Goal: Task Accomplishment & Management: Manage account settings

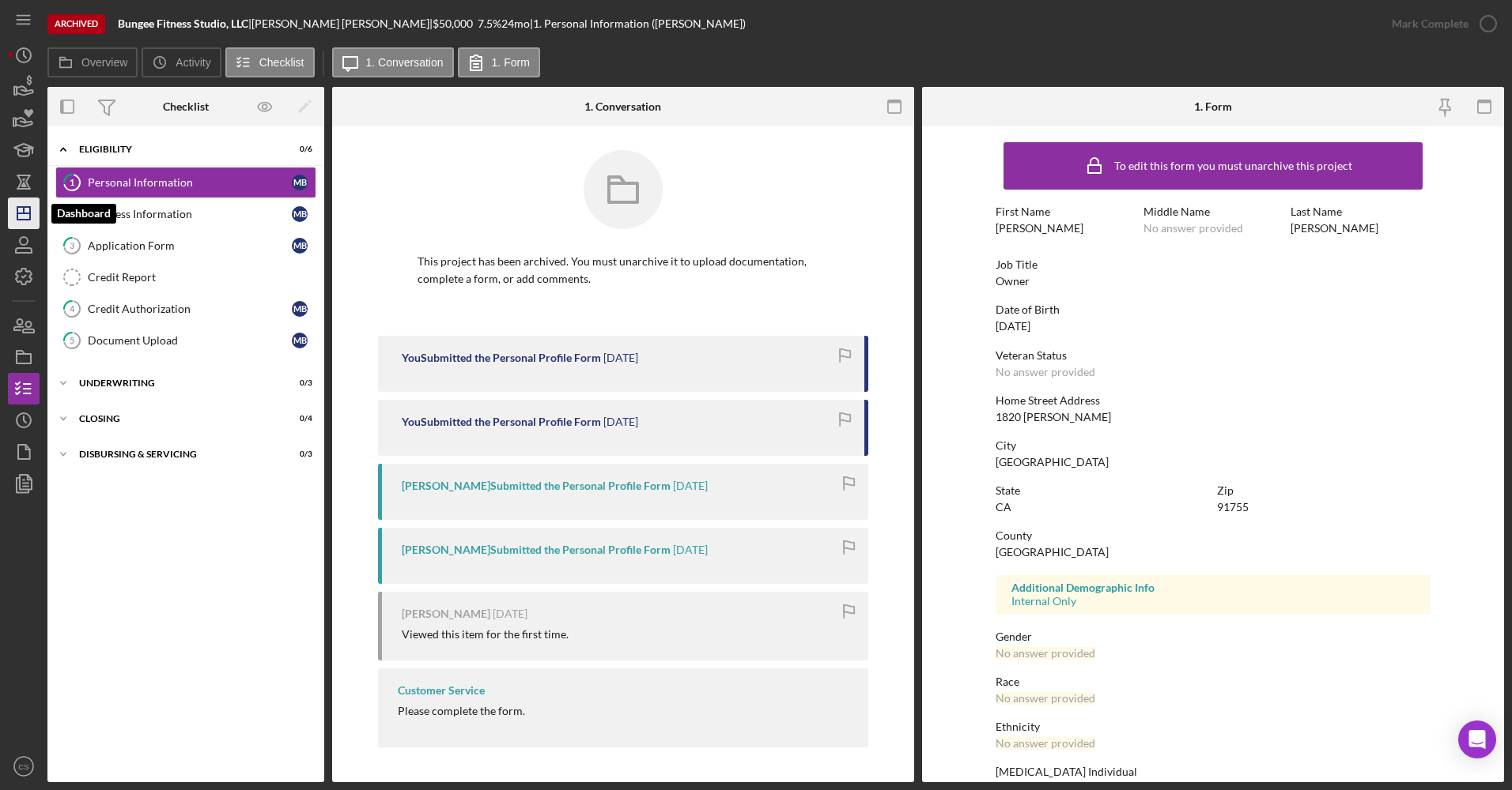
click at [29, 212] on icon "Icon/Dashboard" at bounding box center [23, 213] width 39 height 39
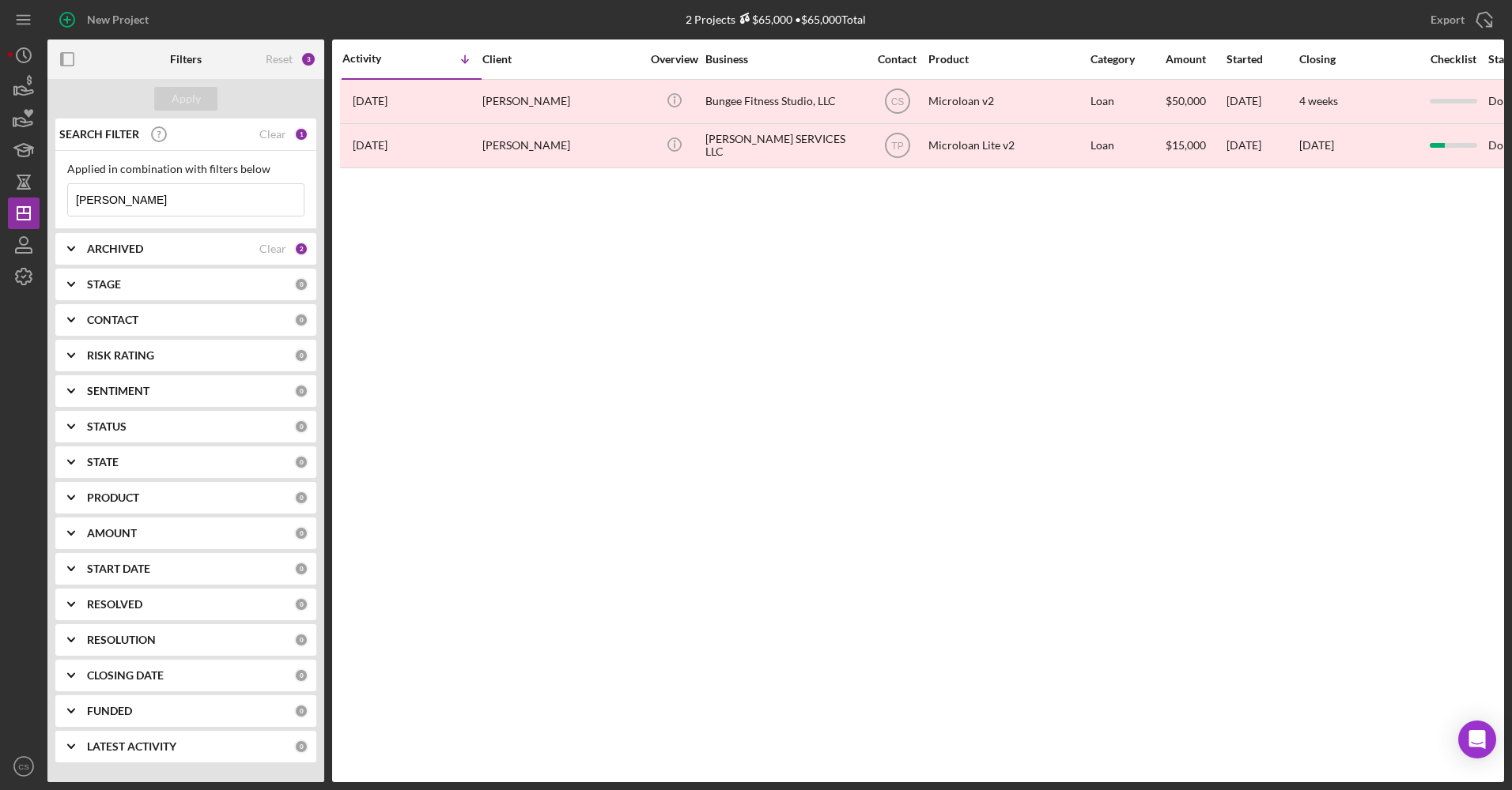
drag, startPoint x: 137, startPoint y: 199, endPoint x: 0, endPoint y: 209, distance: 137.4
click at [0, 209] on html "New Project 2 Projects $65,000 • $65,000 Total [PERSON_NAME] Export Icon/Export…" at bounding box center [756, 395] width 1512 height 790
click at [177, 97] on div "Apply" at bounding box center [186, 98] width 29 height 24
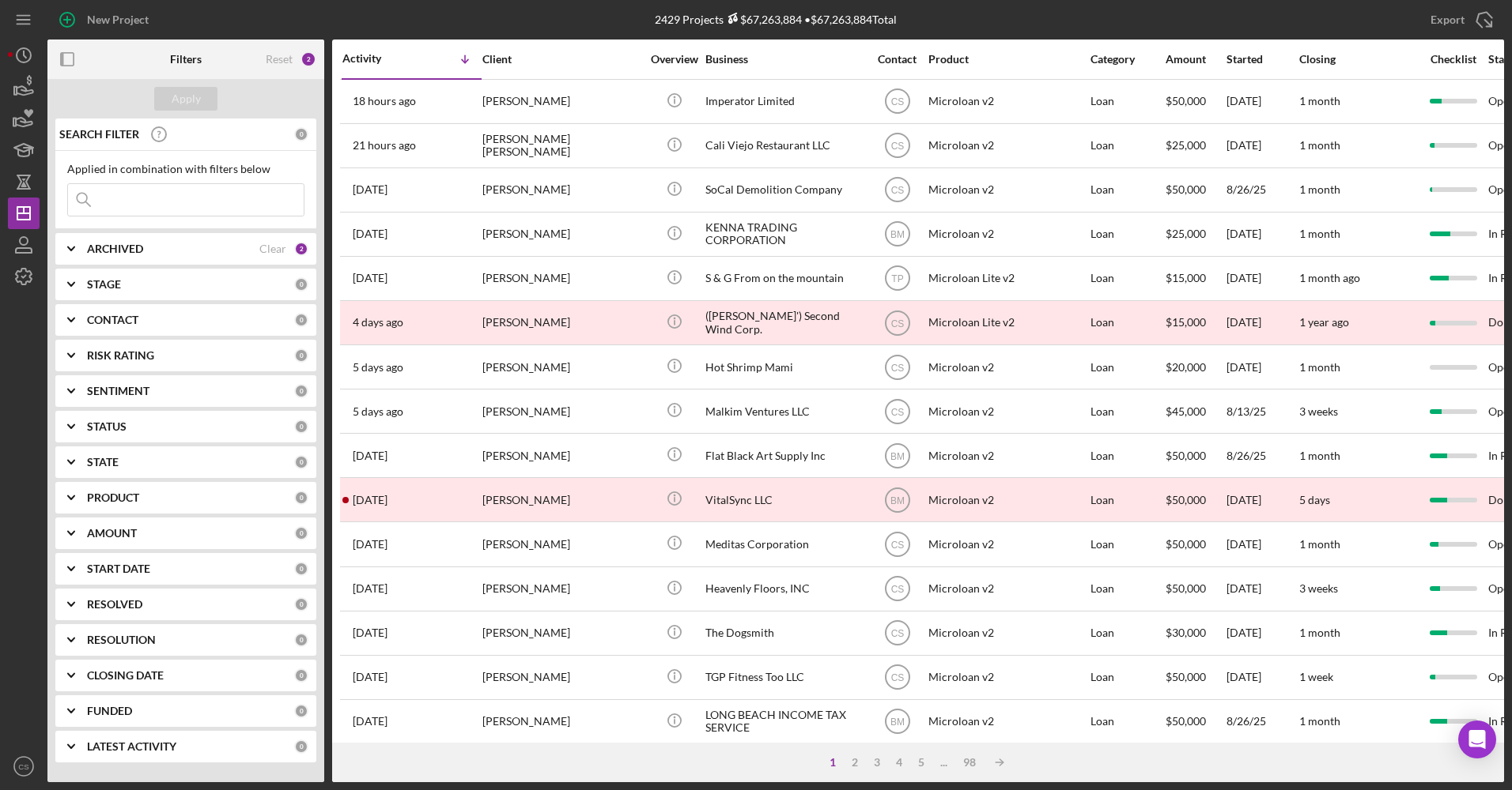
click at [155, 189] on input at bounding box center [186, 199] width 236 height 31
click at [80, 245] on icon "Icon/Expander" at bounding box center [71, 249] width 39 height 39
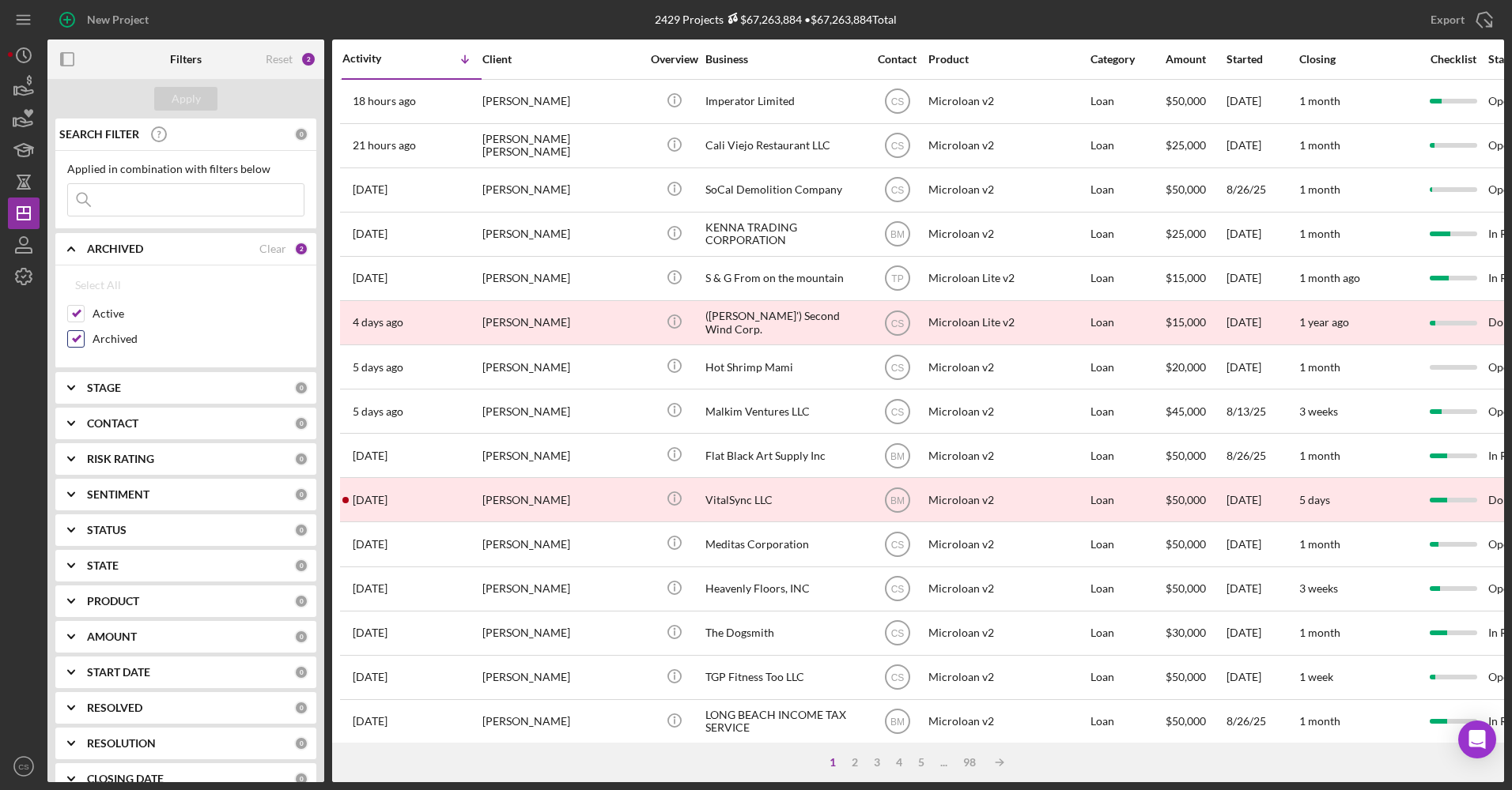
click at [118, 337] on label "Archived" at bounding box center [198, 339] width 212 height 16
click at [84, 337] on input "Archived" at bounding box center [76, 339] width 16 height 16
checkbox input "false"
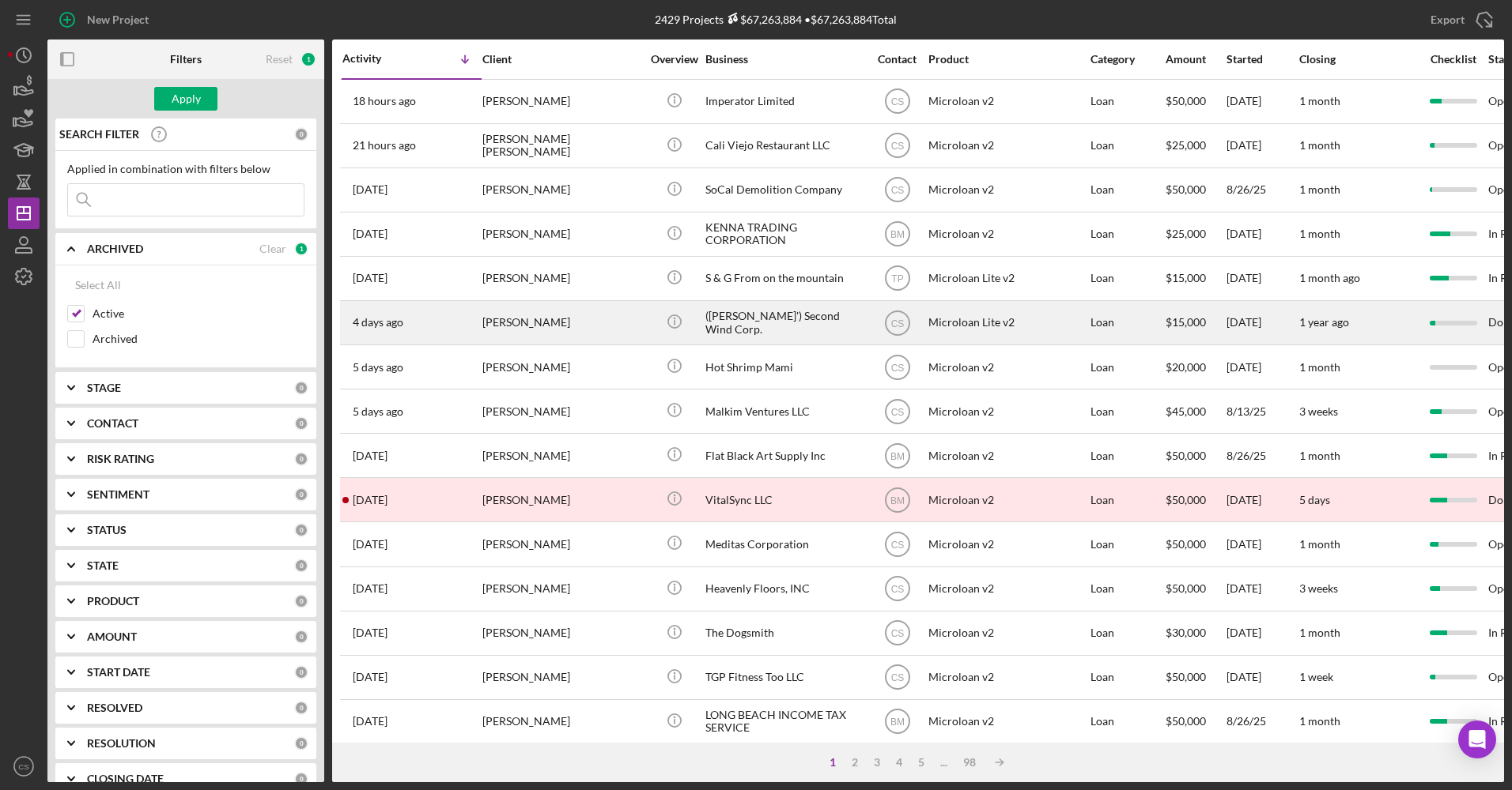
click at [728, 313] on div "([PERSON_NAME]') Second Wind Corp." at bounding box center [784, 322] width 158 height 42
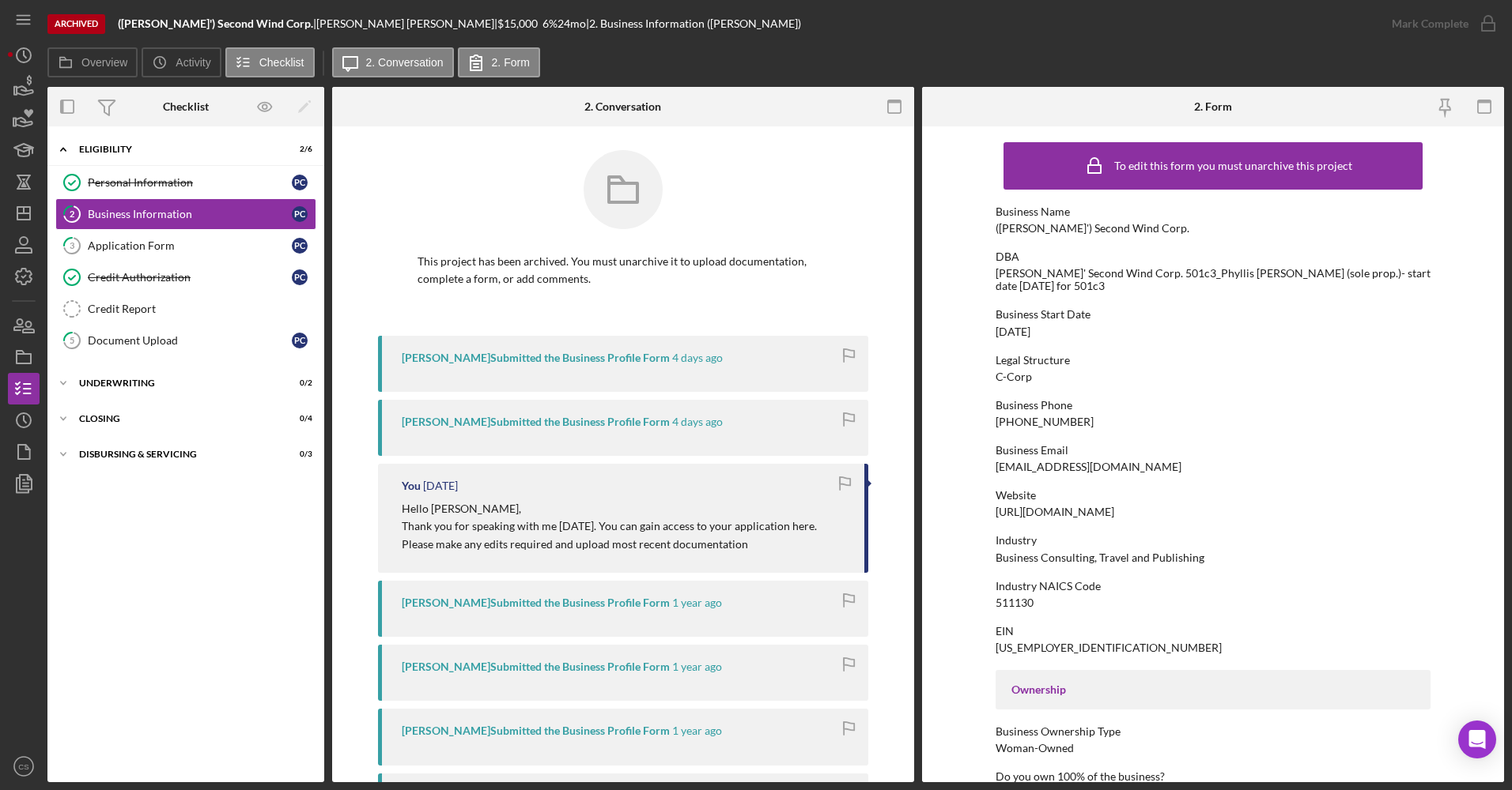
click at [217, 357] on div "Personal Information Personal Information P C 2 Business Information P C 3 Appl…" at bounding box center [186, 265] width 277 height 197
click at [213, 352] on link "5 Document Upload P C" at bounding box center [186, 340] width 261 height 31
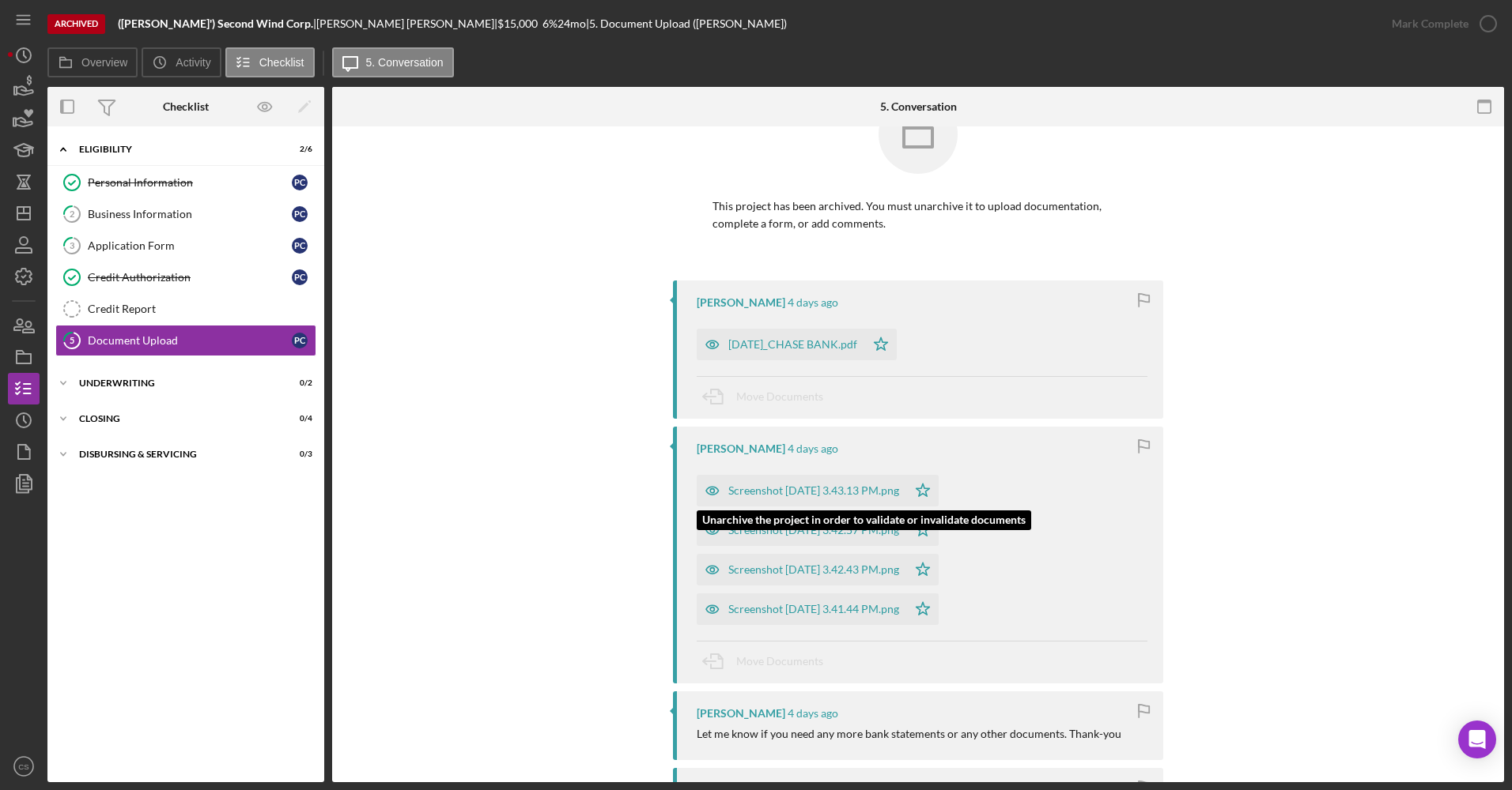
scroll to position [237, 0]
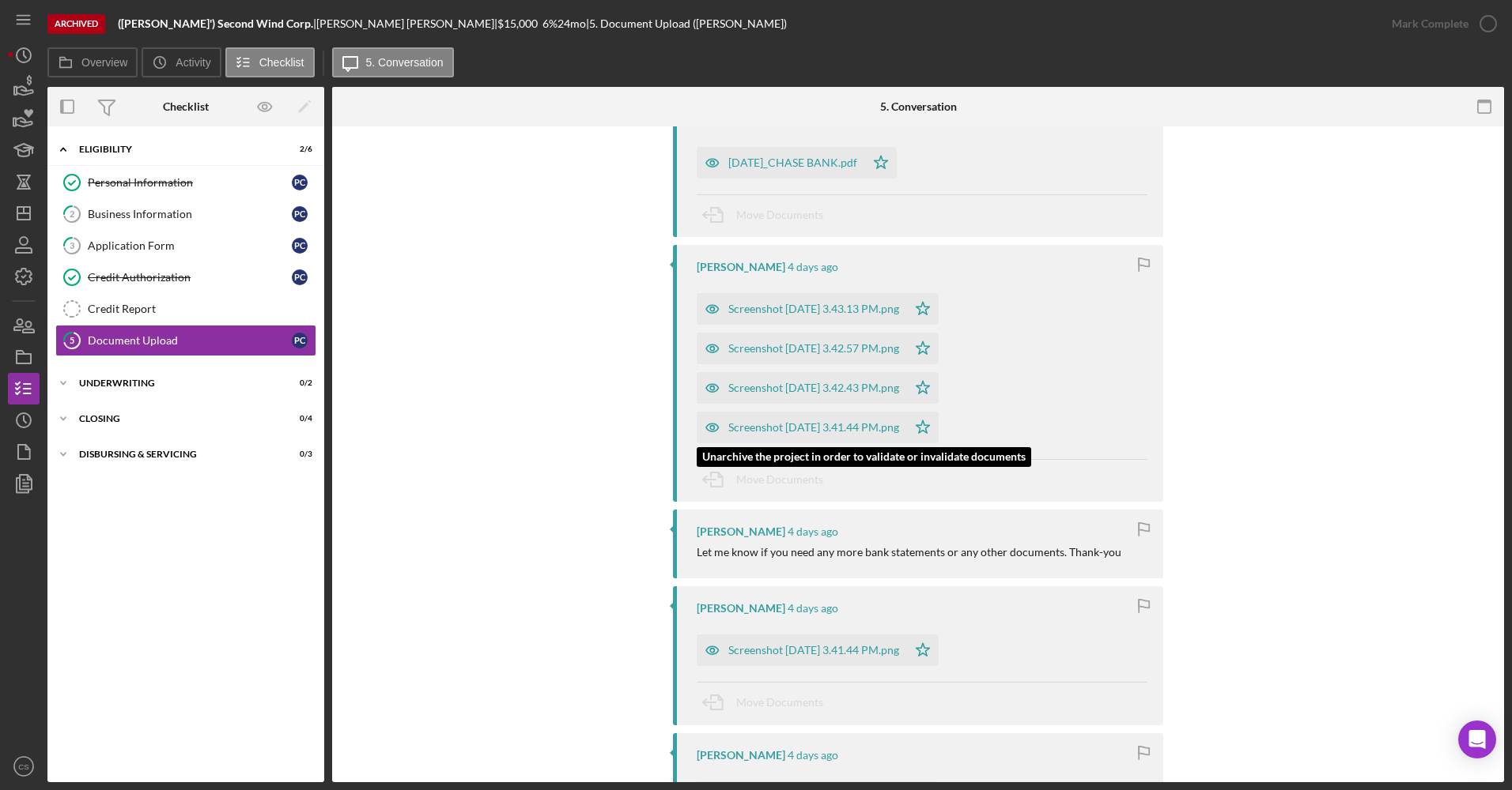
click at [728, 428] on div "Screenshot [DATE] 3.41.44 PM.png" at bounding box center [813, 428] width 171 height 12
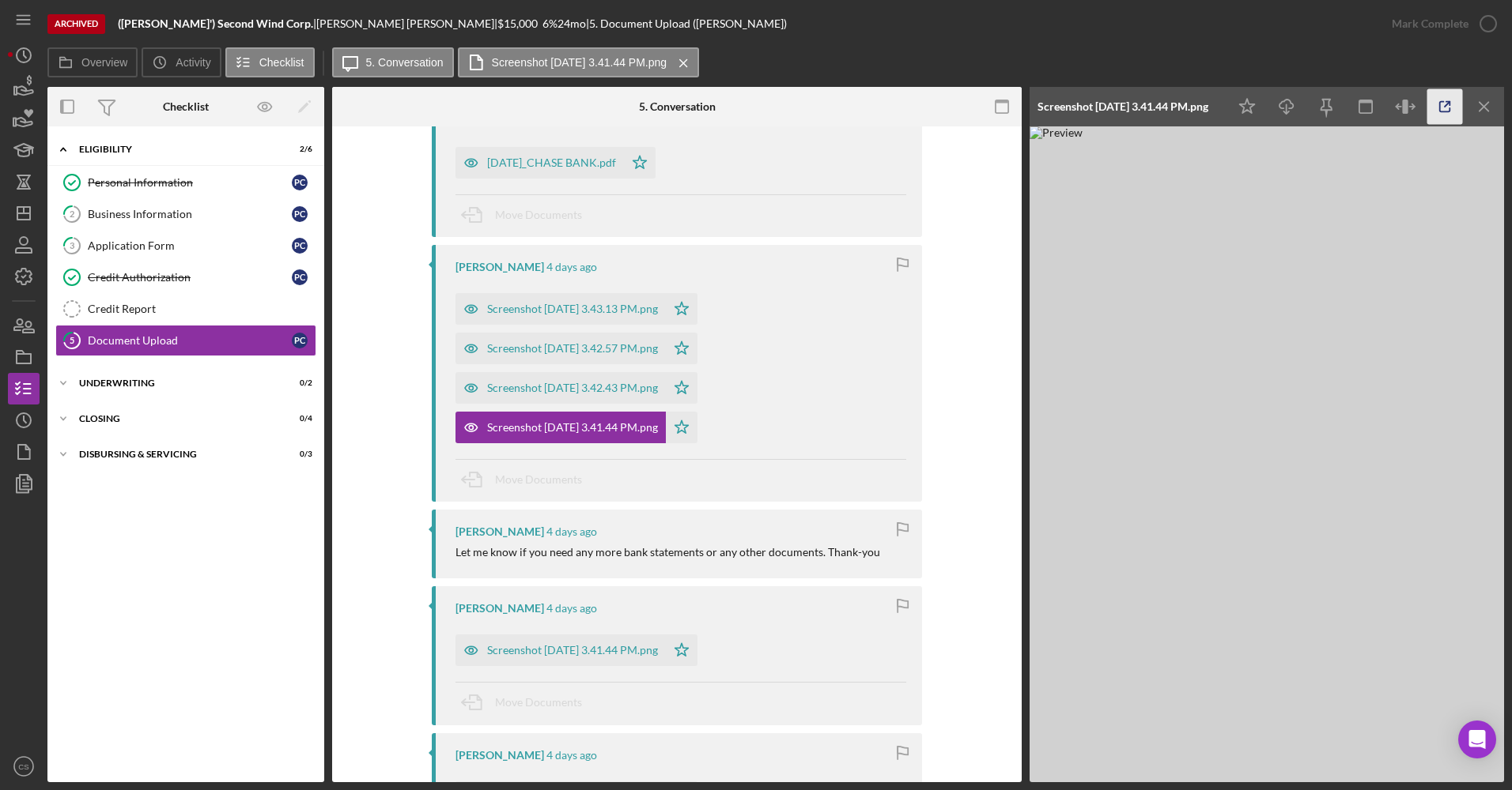
click at [728, 111] on icon "button" at bounding box center [1445, 107] width 11 height 11
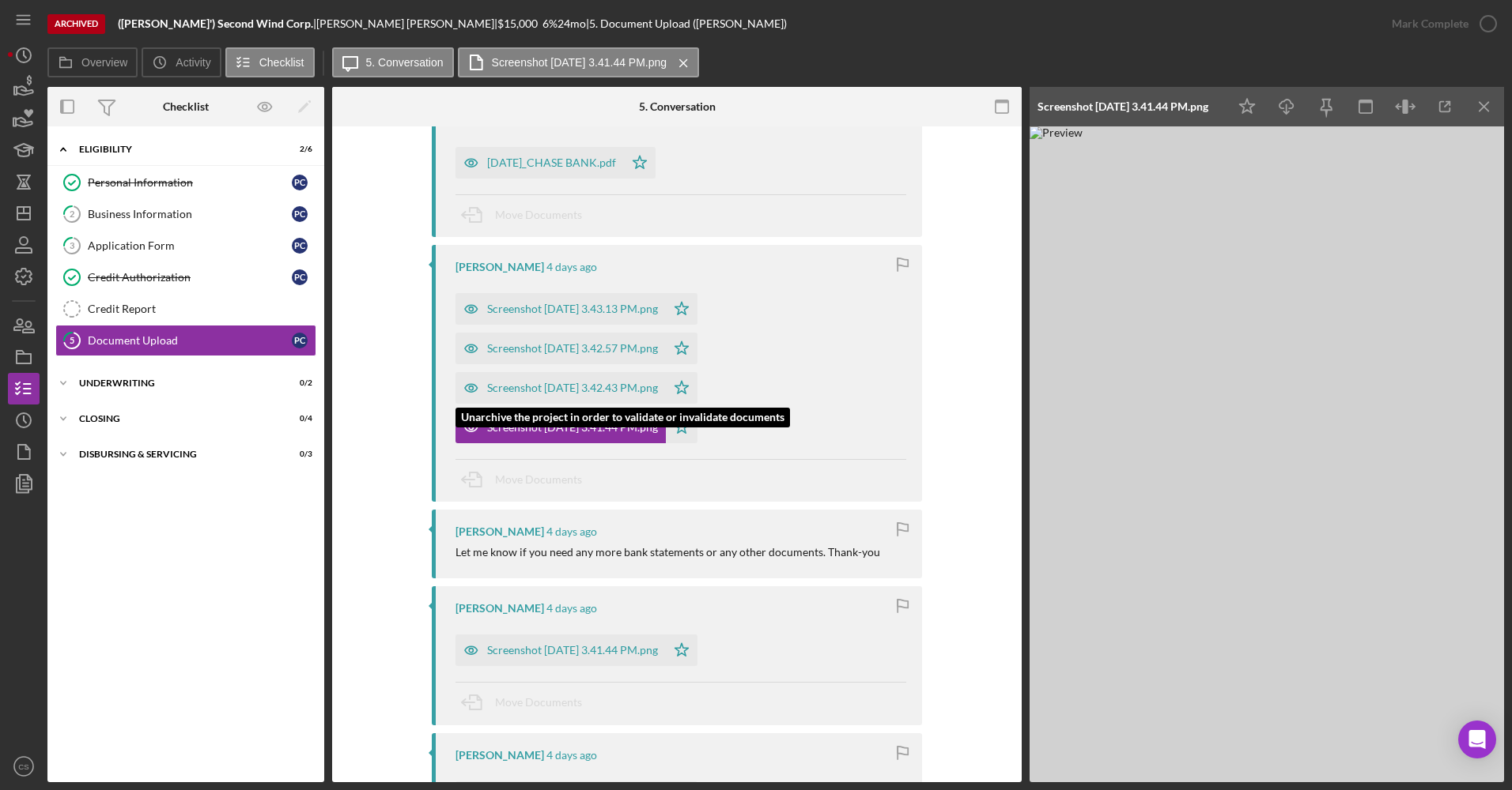
click at [581, 378] on div "Screenshot [DATE] 3.42.43 PM.png" at bounding box center [561, 387] width 211 height 31
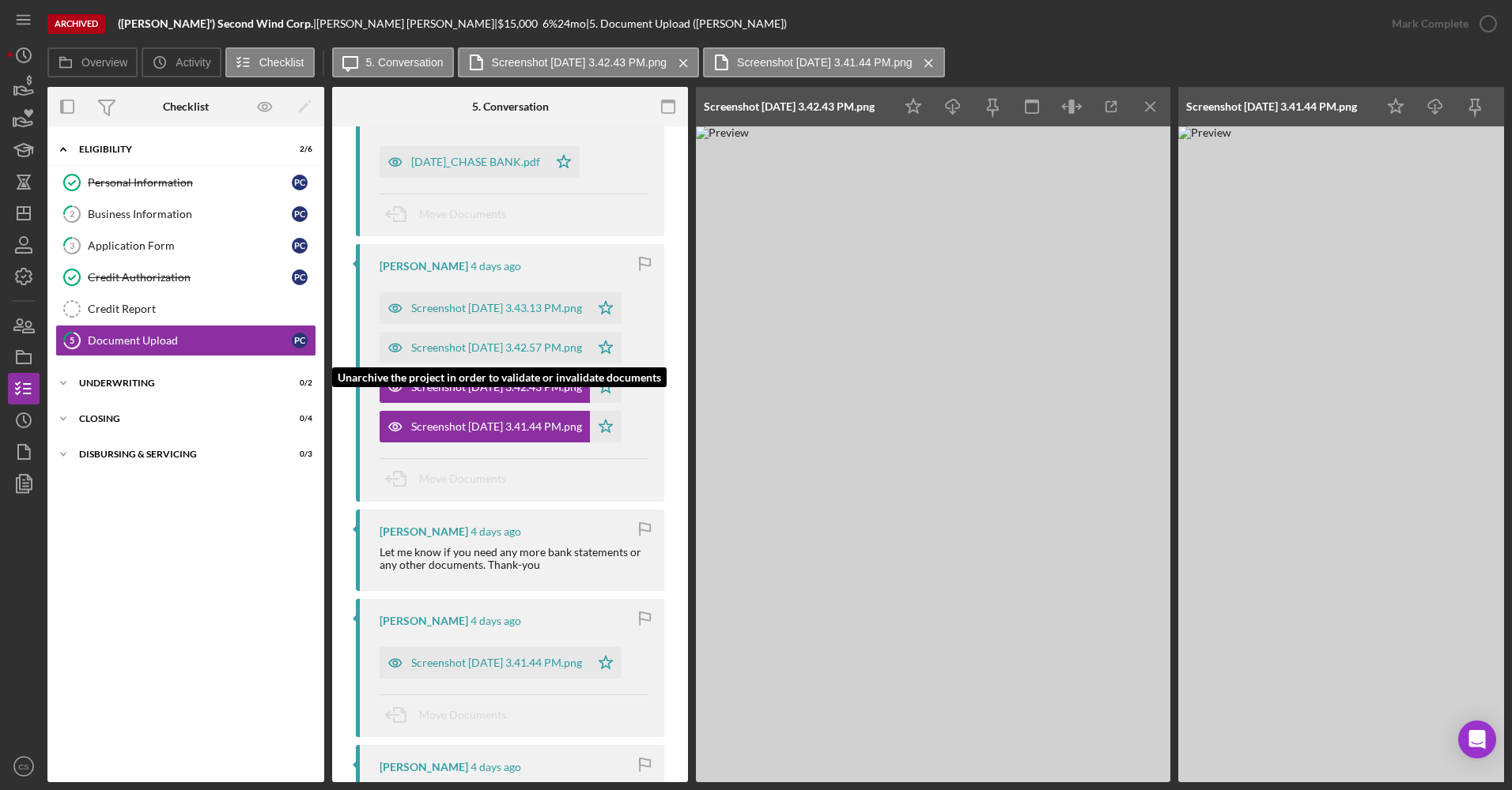
click at [582, 345] on div "Screenshot [DATE] 3.42.57 PM.png" at bounding box center [496, 347] width 171 height 12
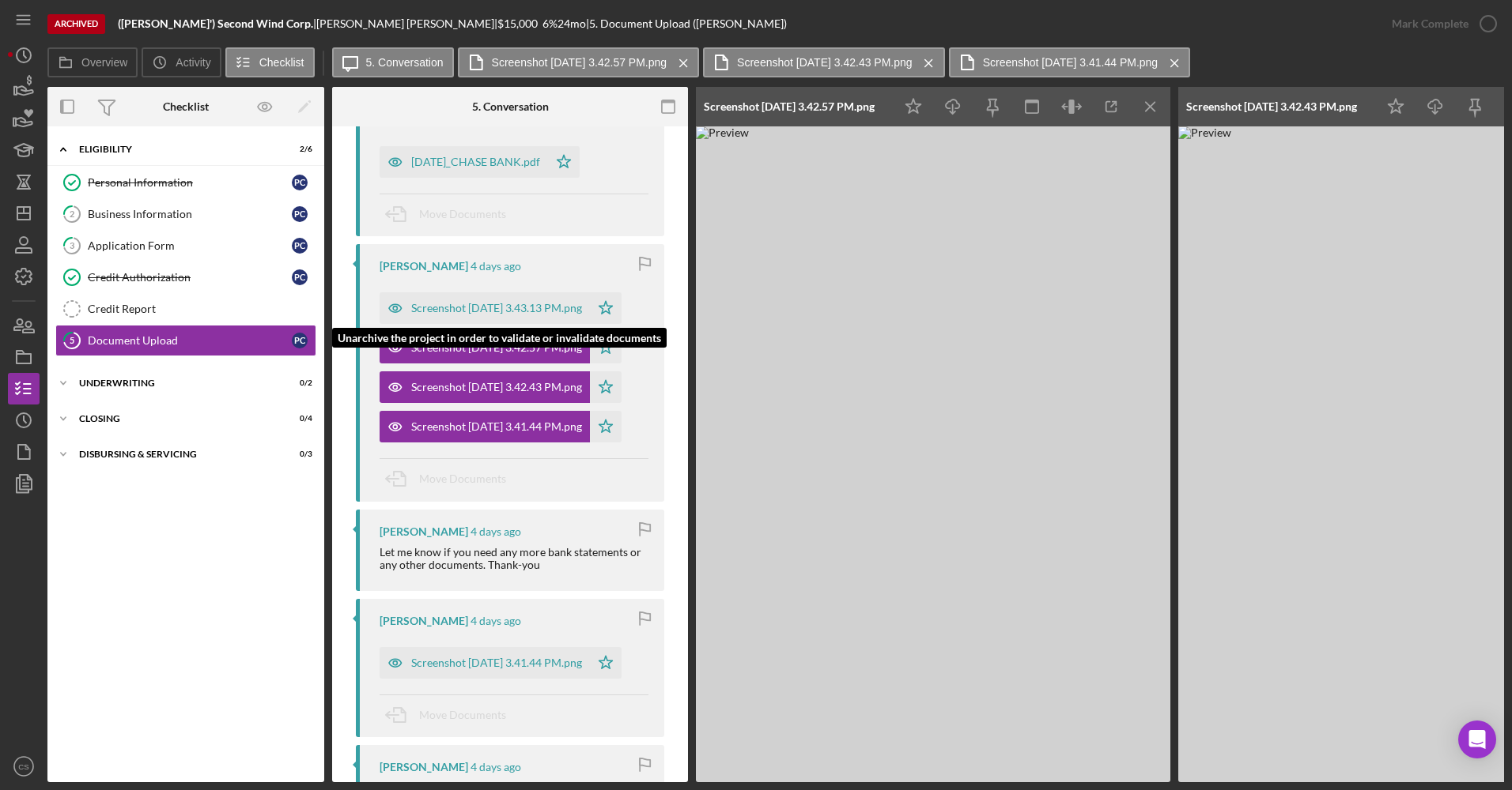
click at [543, 302] on div "Screenshot [DATE] 3.43.13 PM.png" at bounding box center [496, 308] width 171 height 12
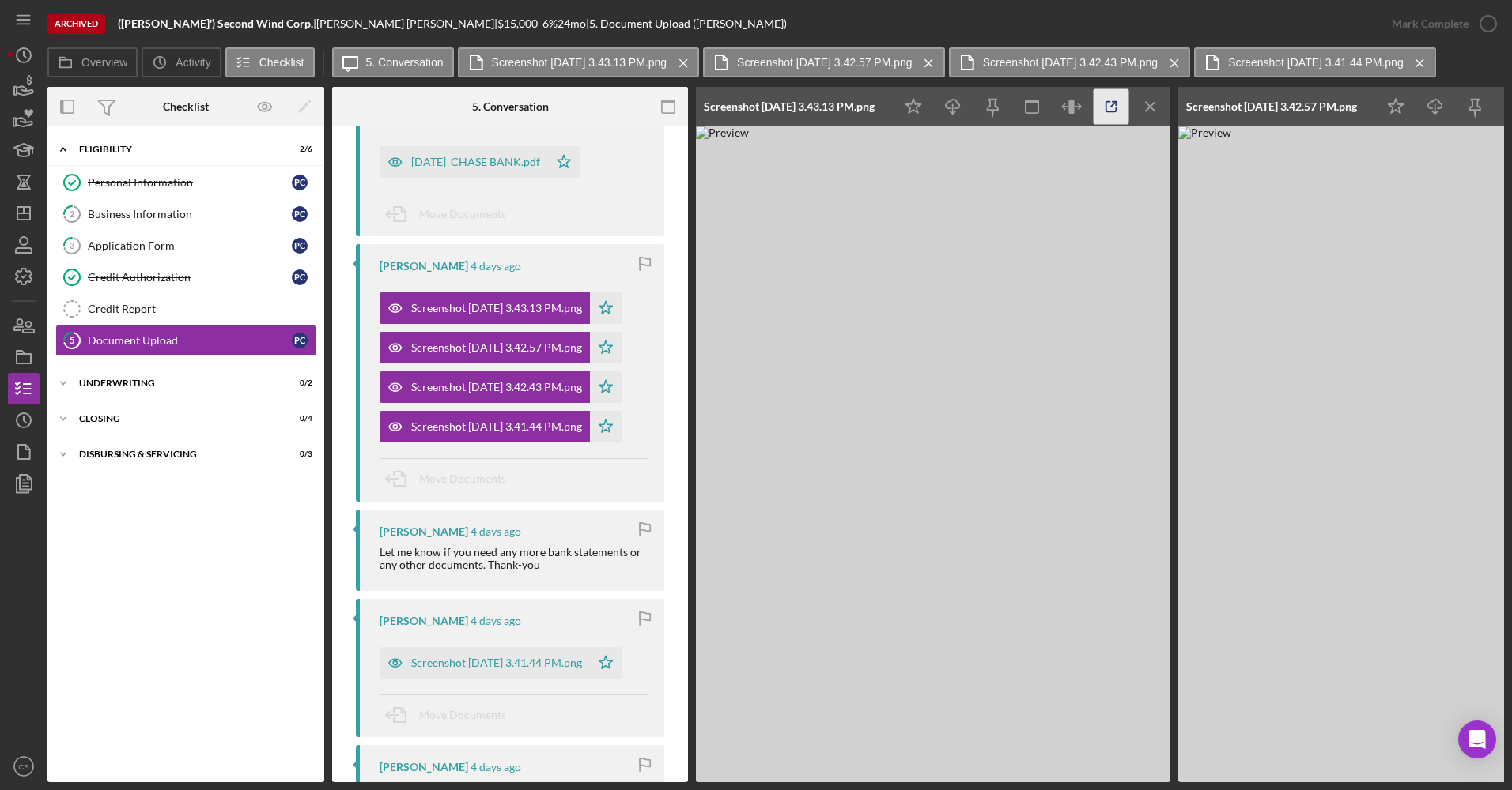
click at [728, 107] on icon "button" at bounding box center [1111, 107] width 36 height 36
drag, startPoint x: 31, startPoint y: 220, endPoint x: 13, endPoint y: 217, distance: 18.2
click at [31, 220] on icon "Icon/Dashboard" at bounding box center [23, 213] width 39 height 39
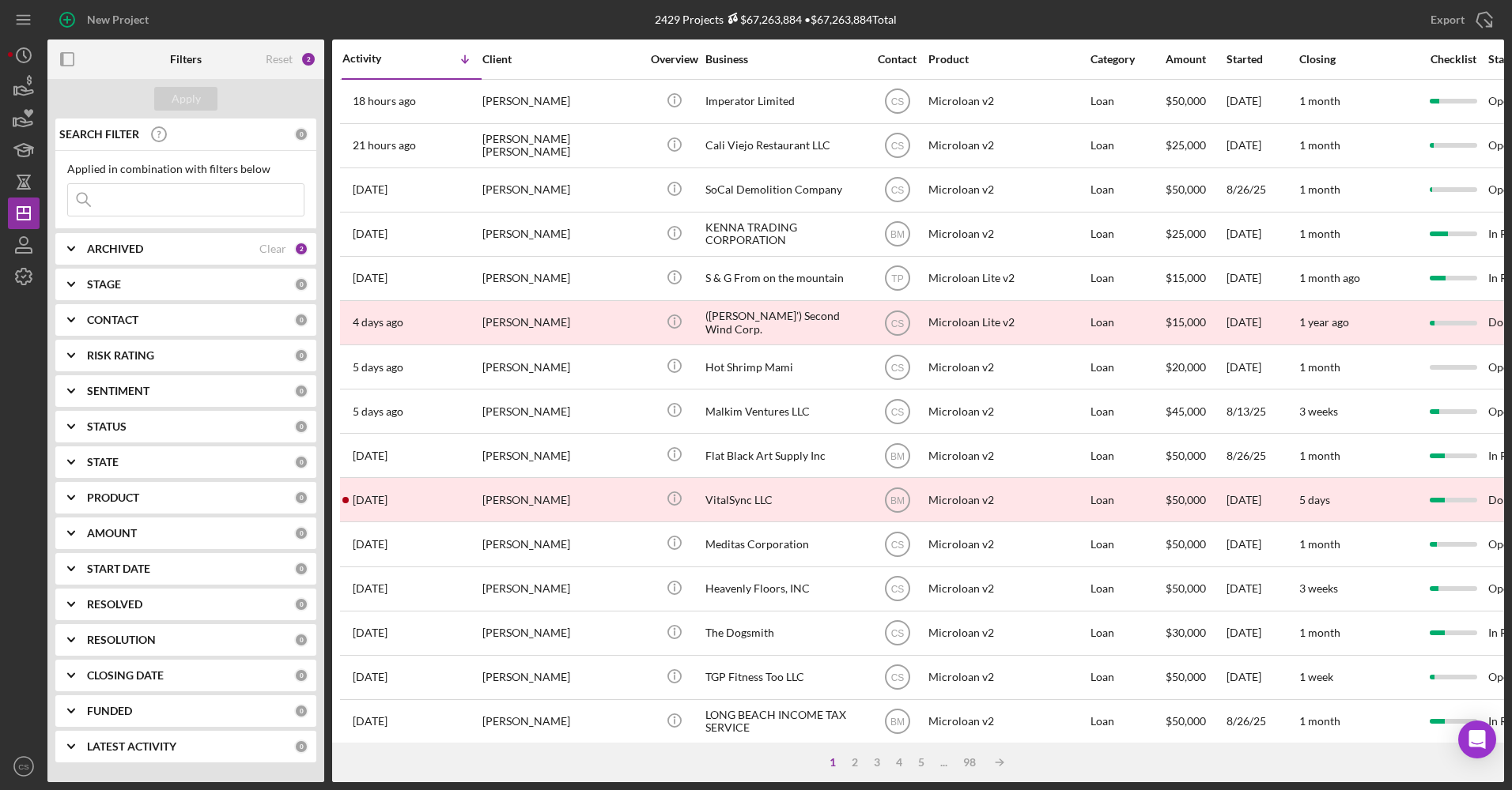
click at [156, 259] on div "ARCHIVED Clear 2" at bounding box center [197, 248] width 221 height 31
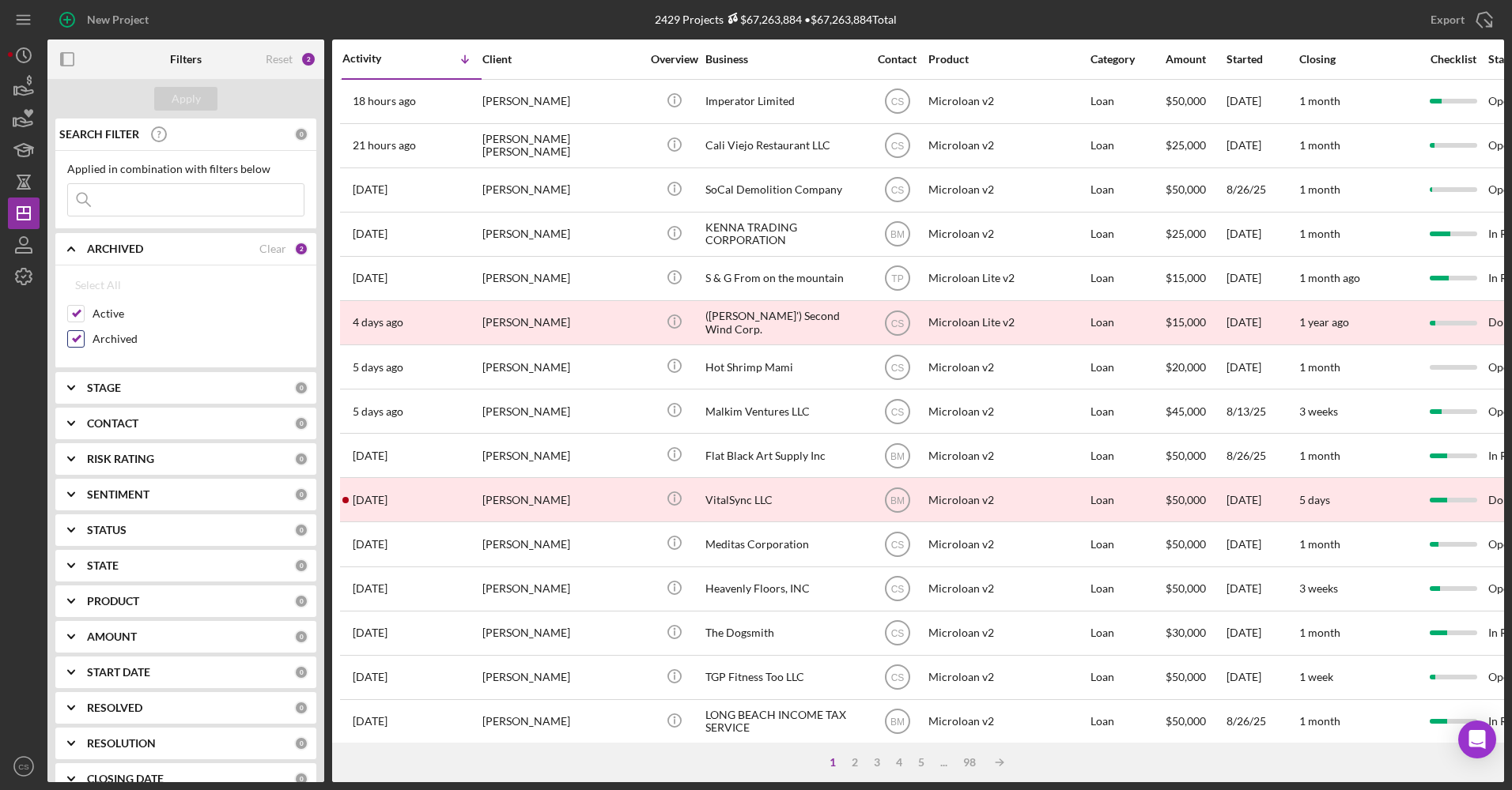
click at [121, 337] on label "Archived" at bounding box center [198, 339] width 212 height 16
click at [84, 337] on input "Archived" at bounding box center [76, 339] width 16 height 16
checkbox input "false"
click at [216, 93] on button "Apply" at bounding box center [186, 98] width 63 height 24
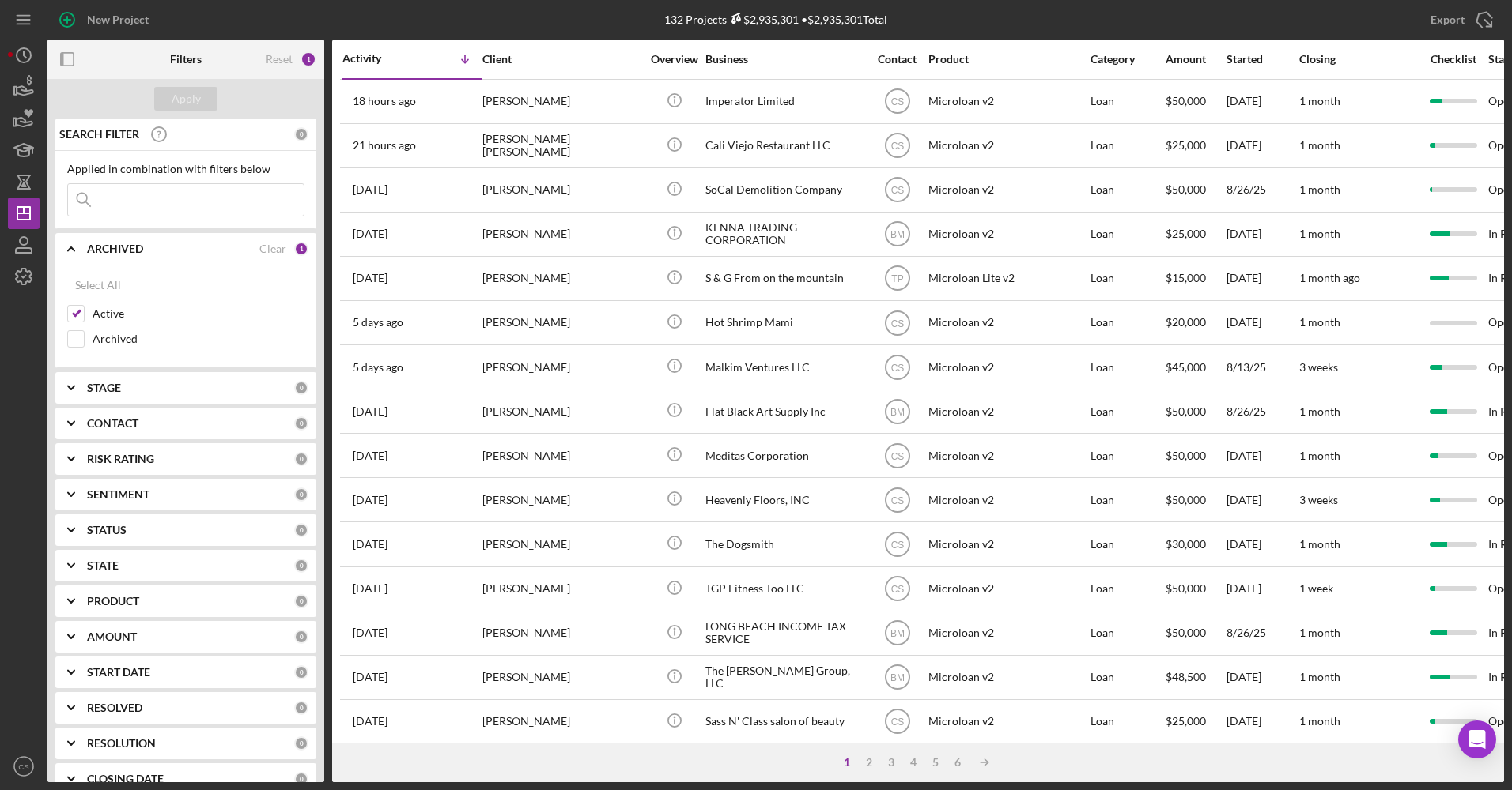
click at [204, 186] on input at bounding box center [186, 199] width 236 height 31
type input "iss"
click at [165, 93] on button "Apply" at bounding box center [186, 98] width 63 height 24
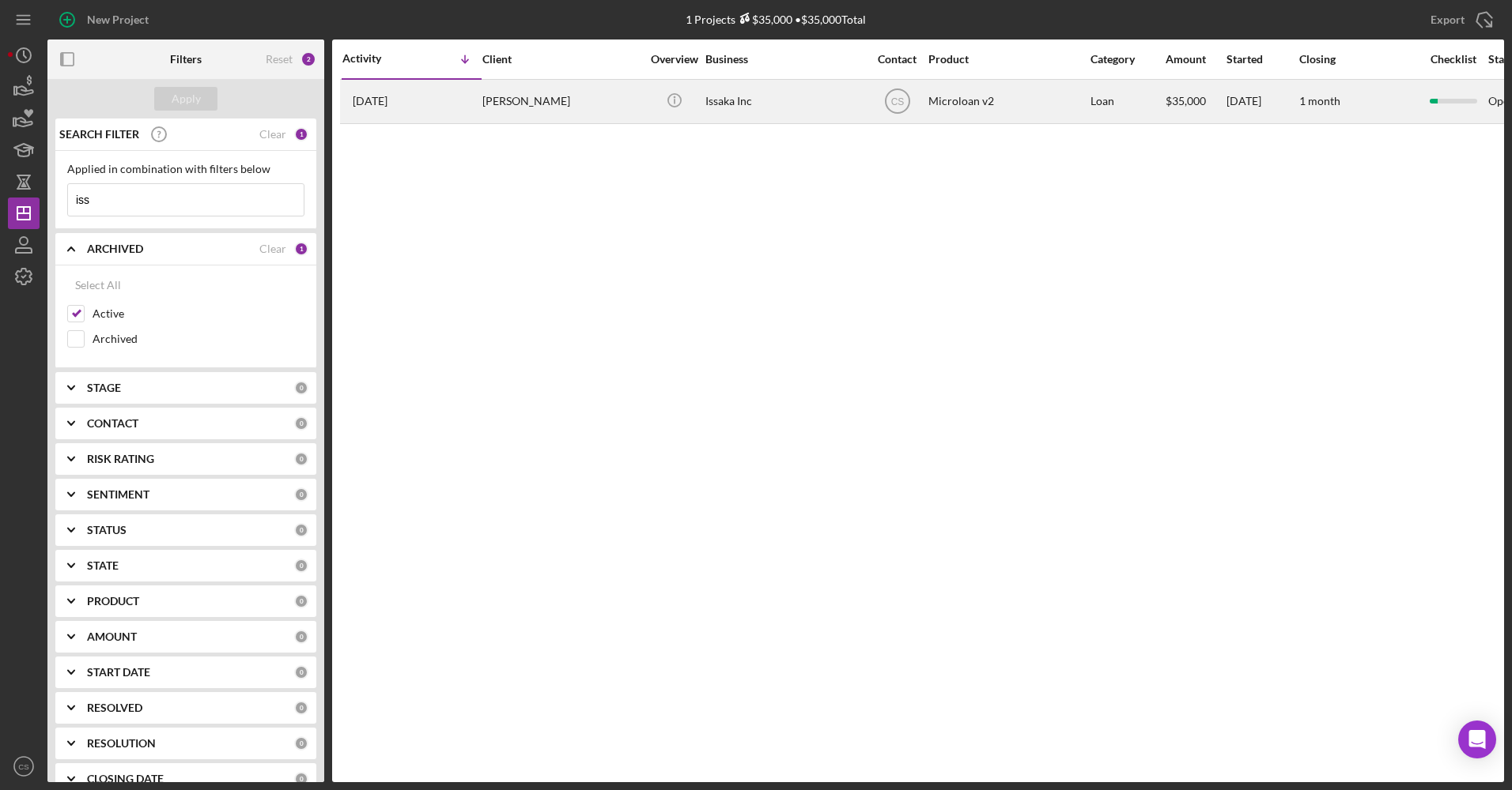
click at [584, 109] on div "[PERSON_NAME]" at bounding box center [561, 101] width 158 height 42
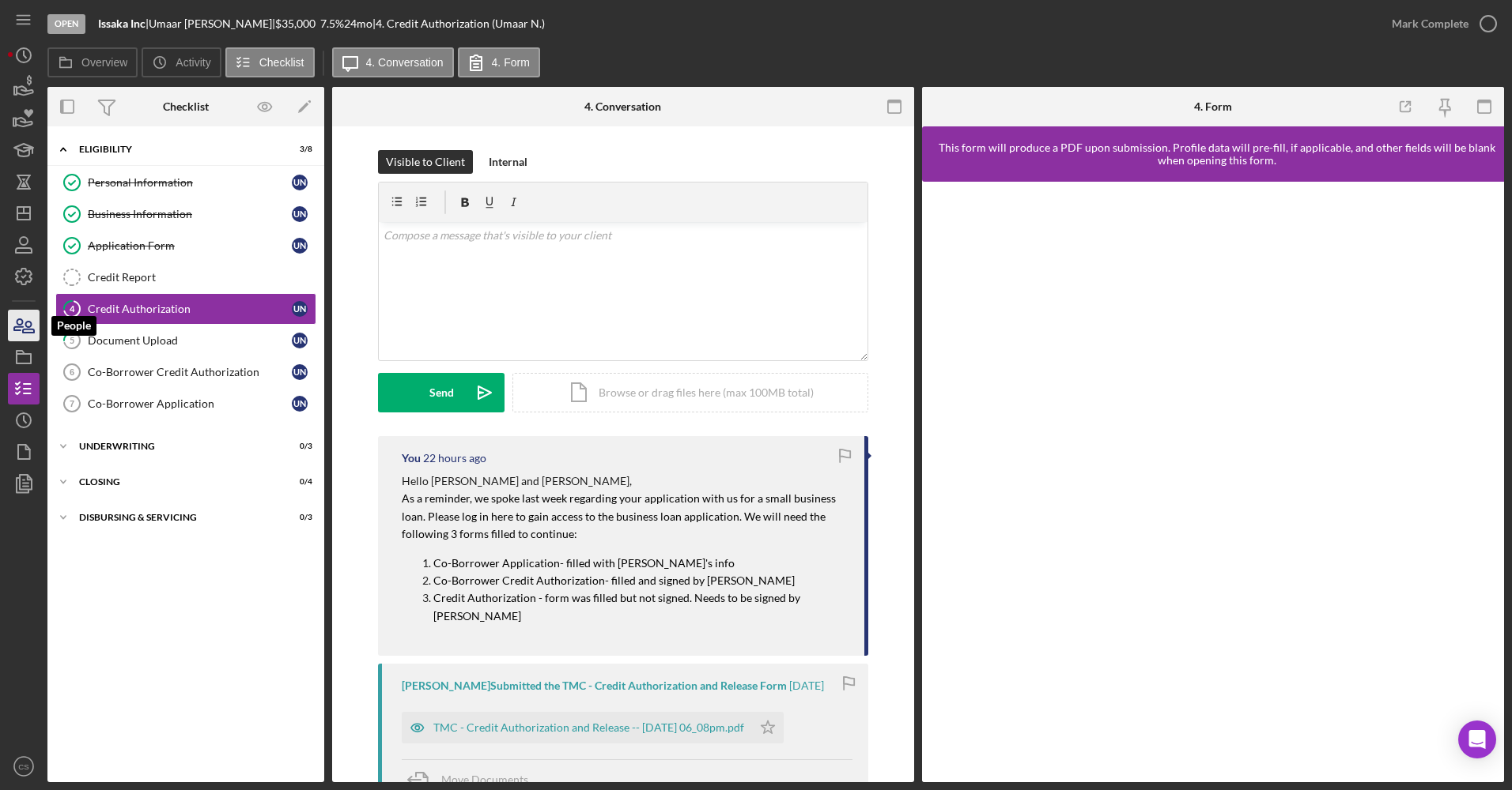
click at [13, 326] on icon "button" at bounding box center [23, 326] width 39 height 39
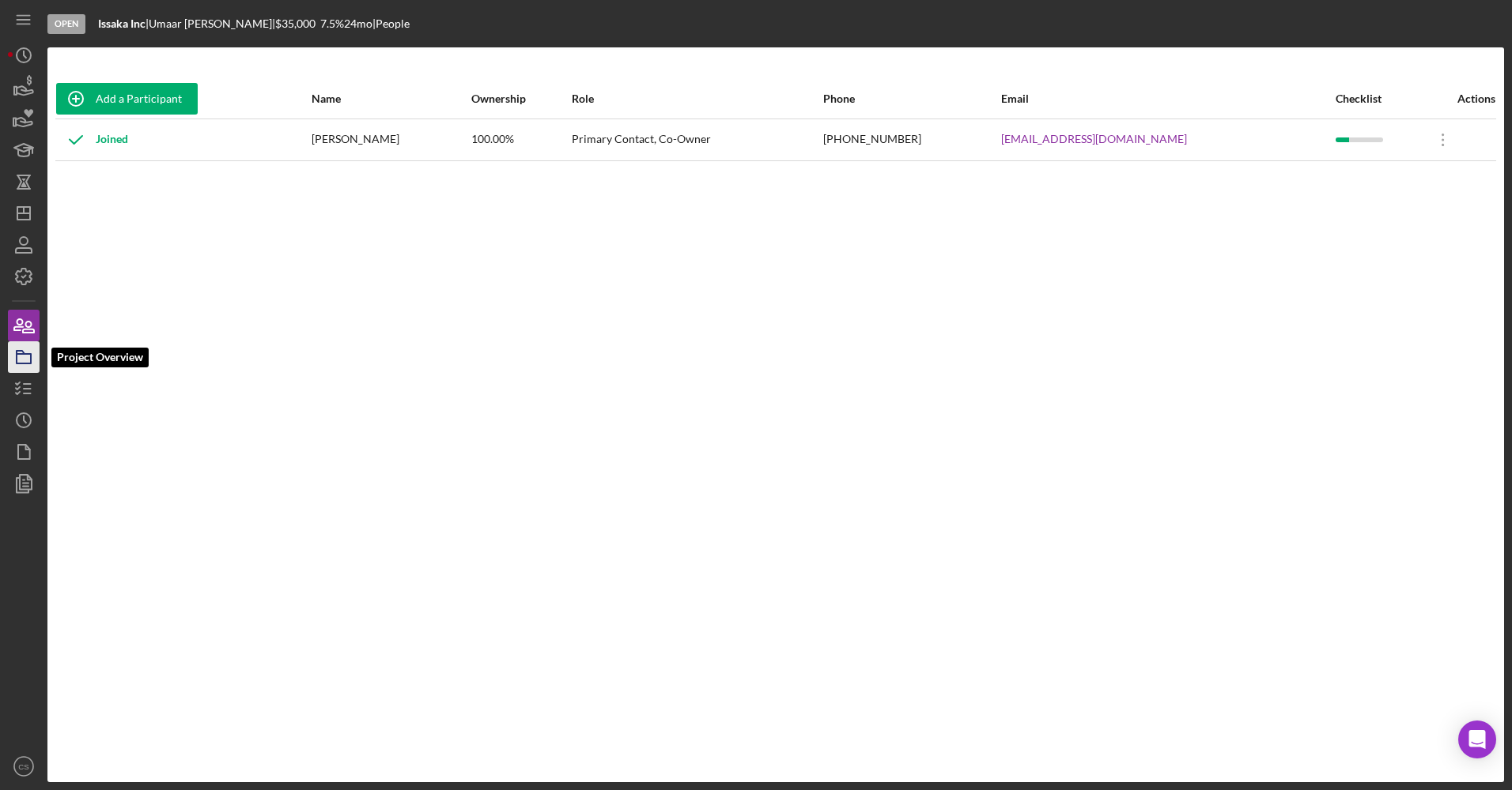
click at [19, 360] on icon "button" at bounding box center [23, 357] width 39 height 39
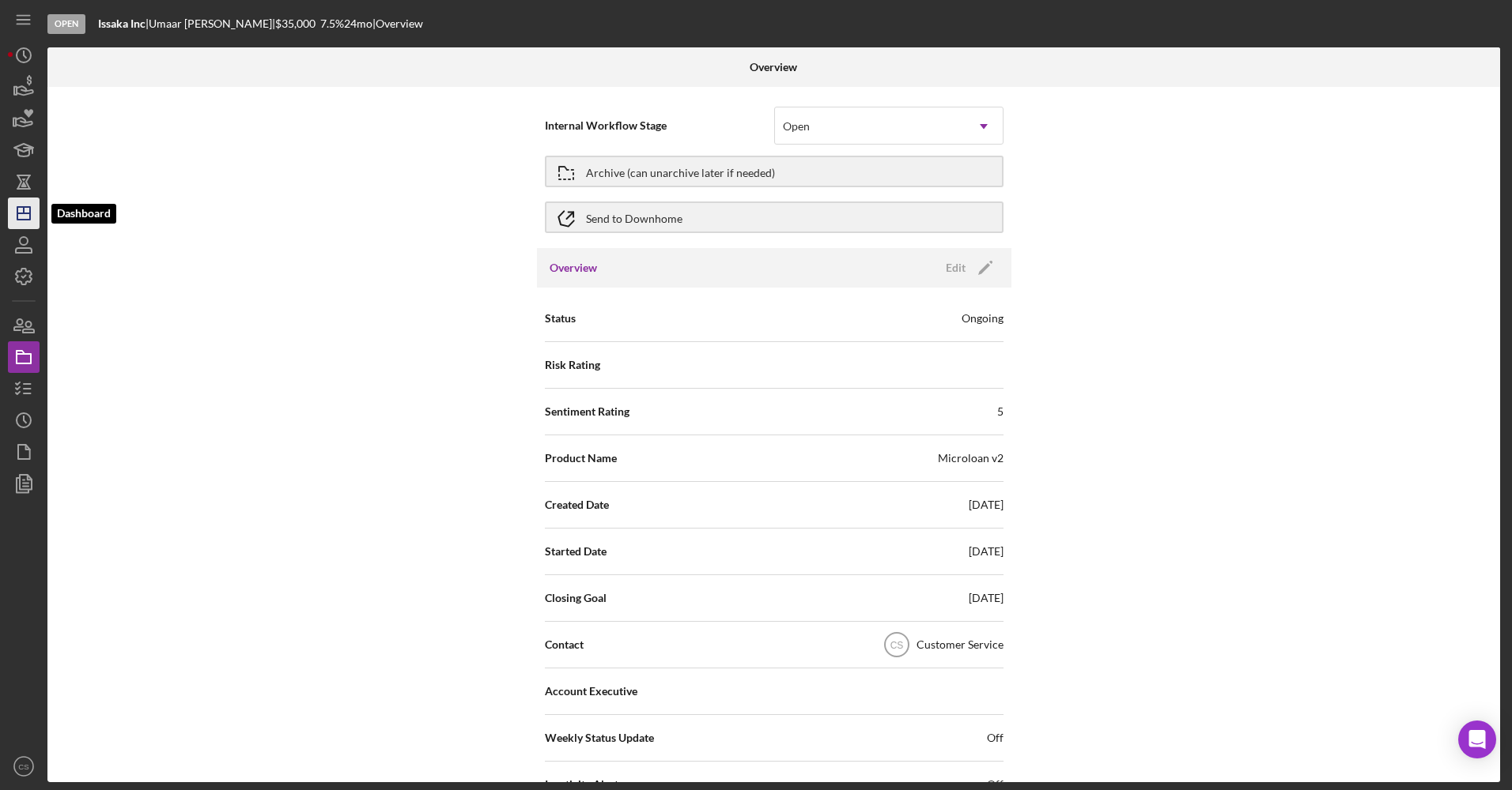
click at [26, 204] on icon "Icon/Dashboard" at bounding box center [23, 213] width 39 height 39
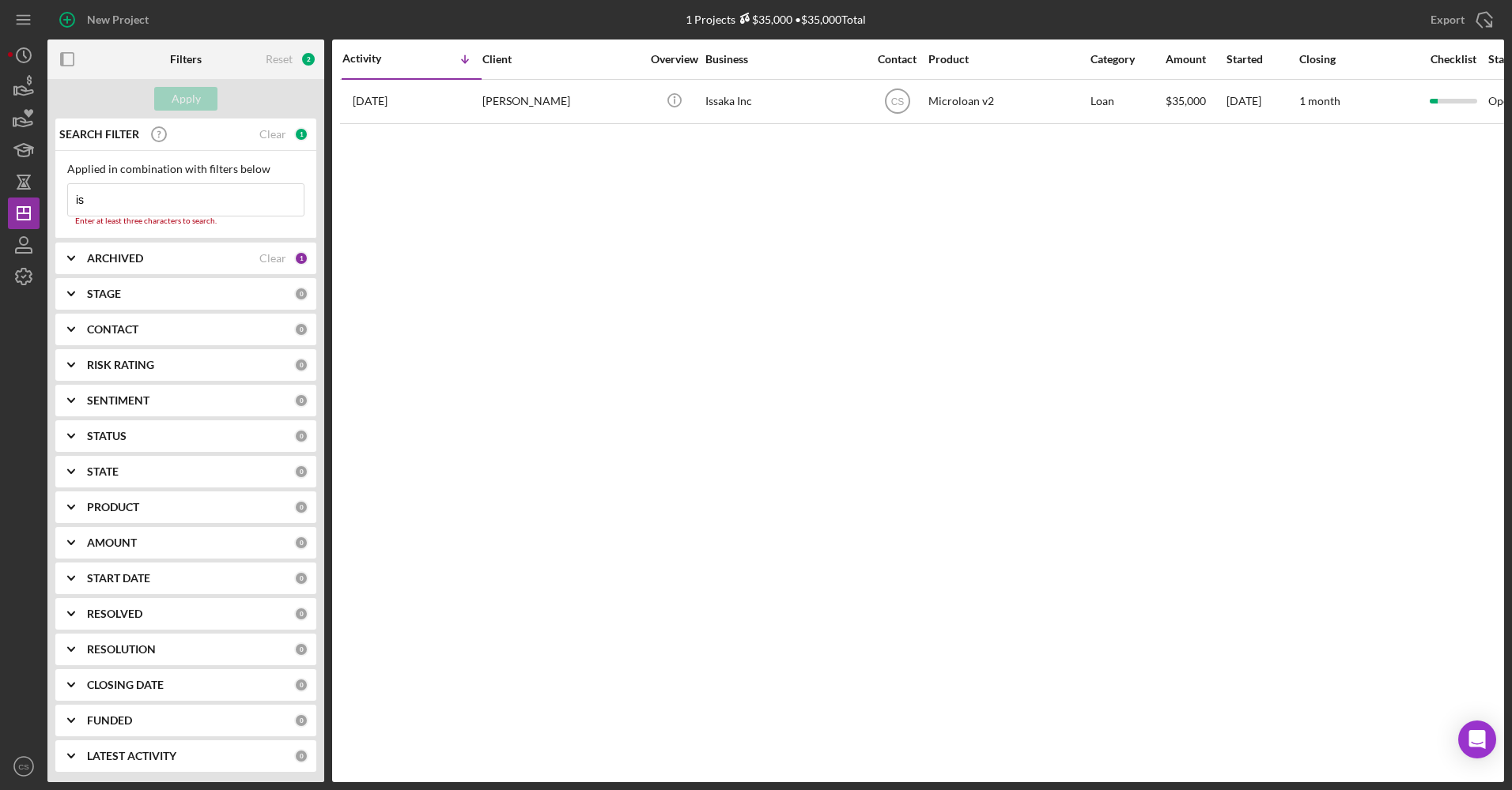
type input "i"
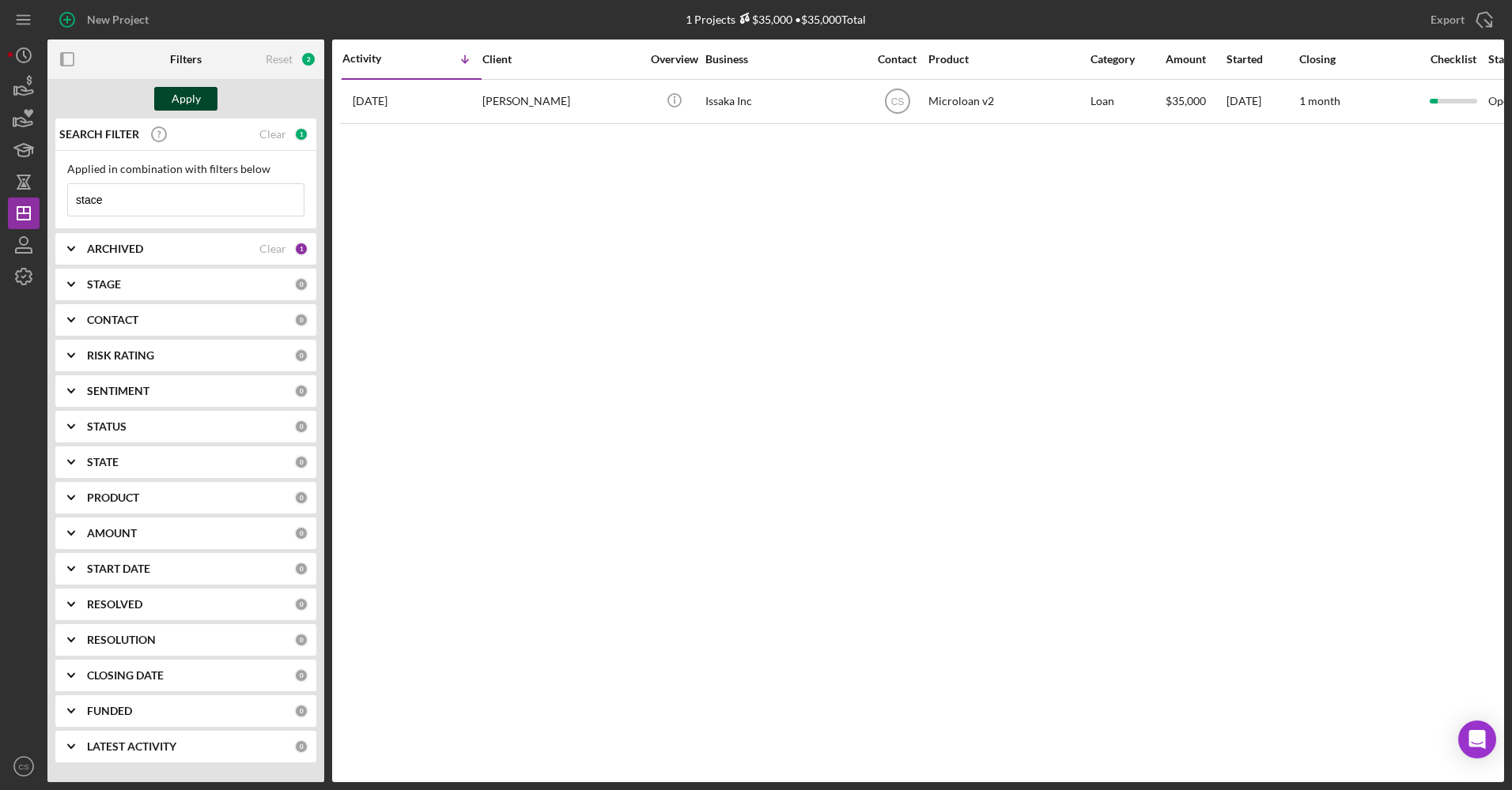
click at [206, 106] on button "Apply" at bounding box center [186, 98] width 63 height 24
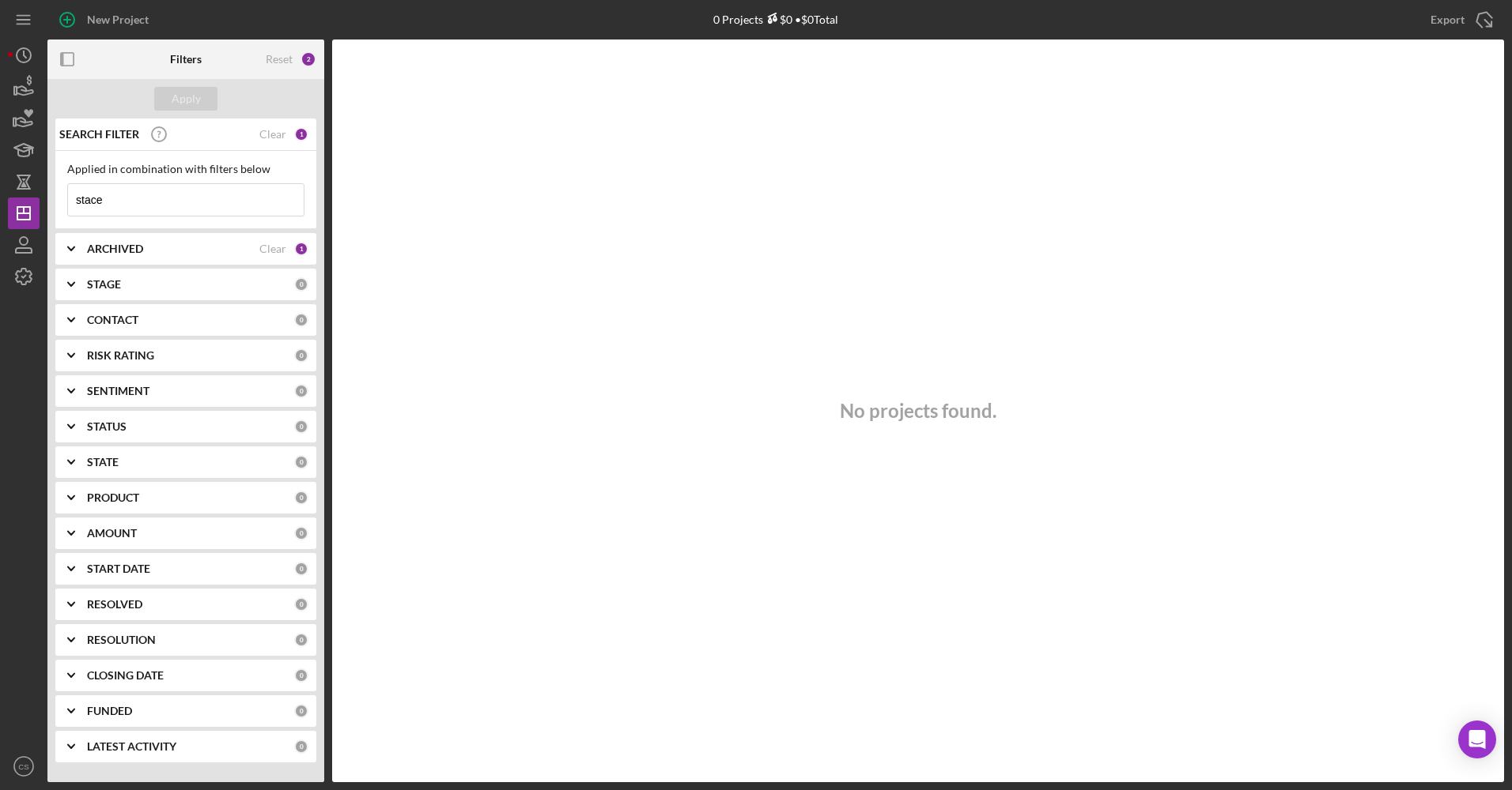
click at [204, 203] on input "stace" at bounding box center [186, 199] width 236 height 31
drag, startPoint x: 126, startPoint y: 216, endPoint x: 0, endPoint y: 211, distance: 126.1
click at [0, 211] on html "New Project 0 Projects $0 • $0 Total iss Export Icon/Export Filters Reset 2 App…" at bounding box center [756, 395] width 1512 height 790
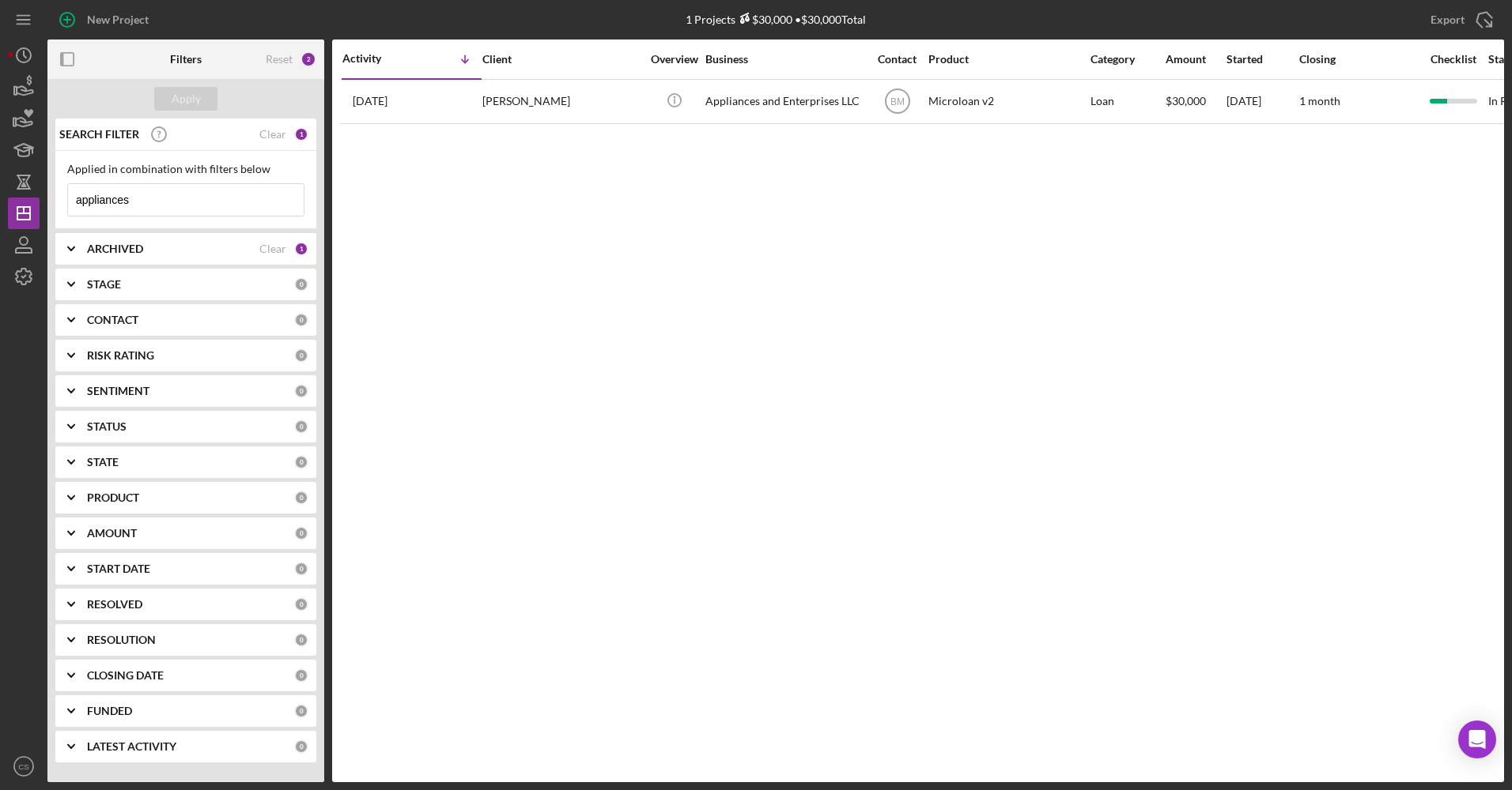
type input "appliances"
click at [171, 250] on div "ARCHIVED" at bounding box center [172, 249] width 172 height 12
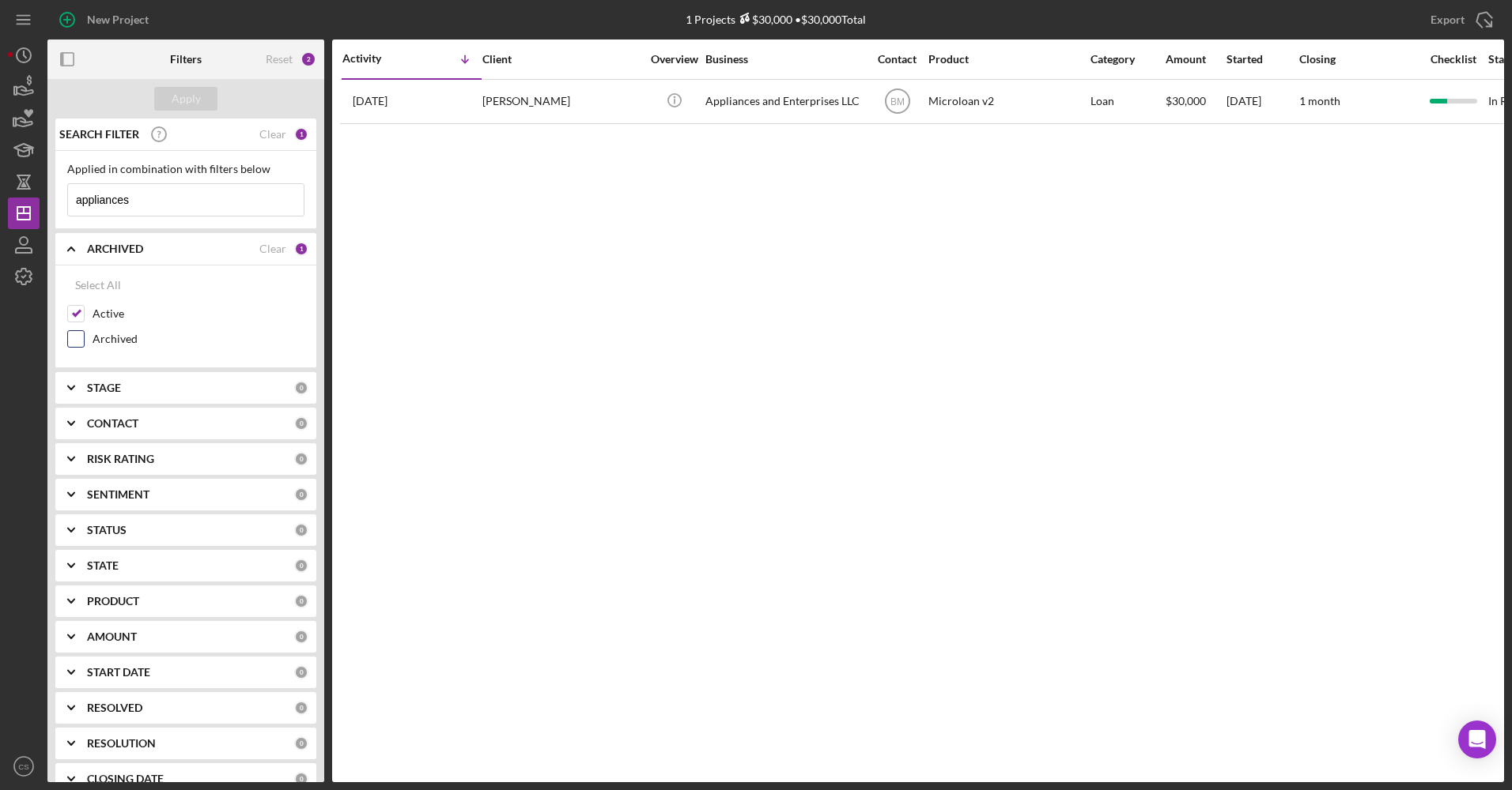
click at [114, 338] on label "Archived" at bounding box center [198, 339] width 212 height 16
click at [84, 338] on input "Archived" at bounding box center [76, 339] width 16 height 16
checkbox input "true"
click at [174, 95] on div "Apply" at bounding box center [186, 98] width 29 height 24
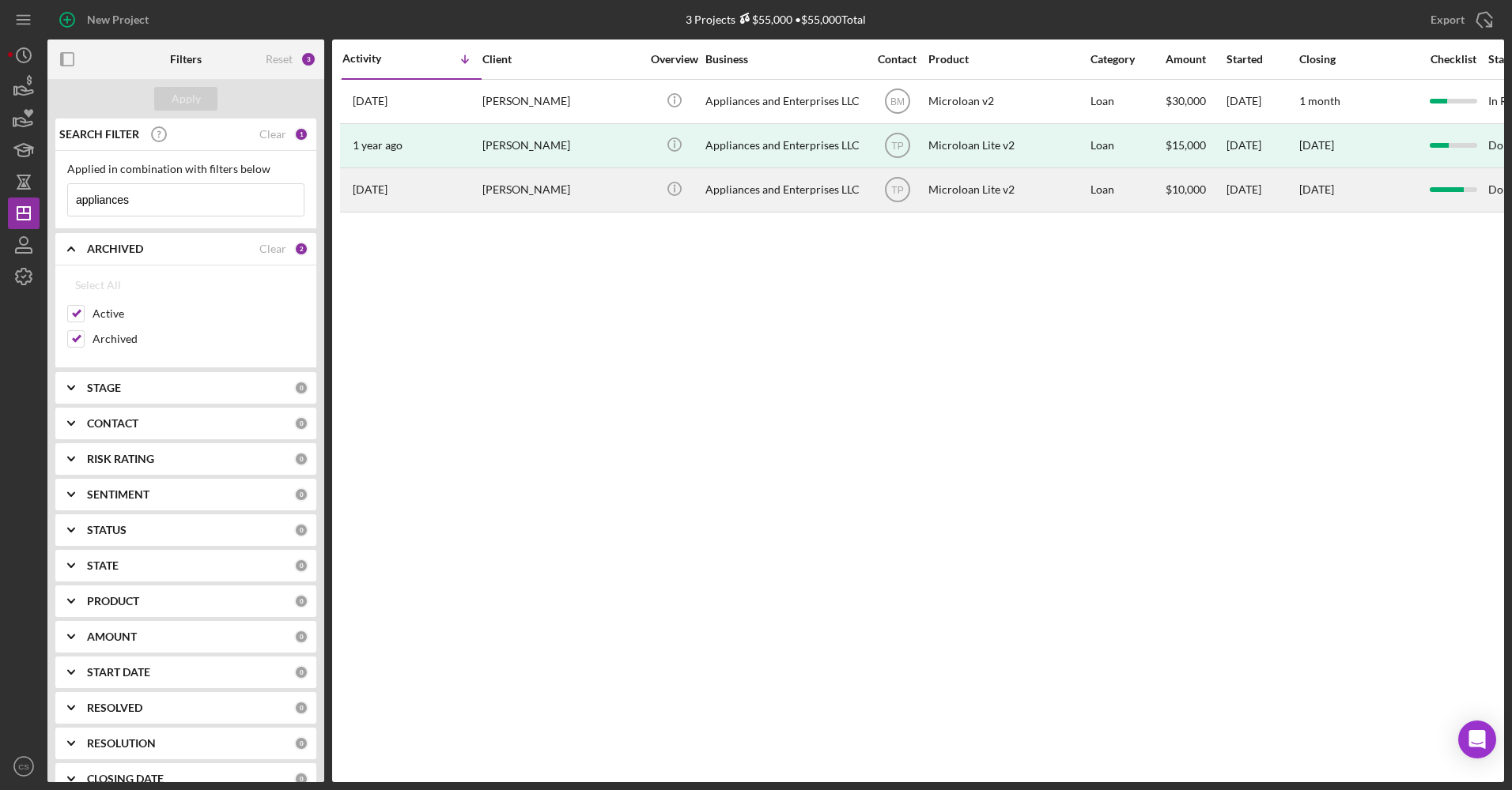
click at [596, 204] on div "[PERSON_NAME]" at bounding box center [561, 189] width 158 height 42
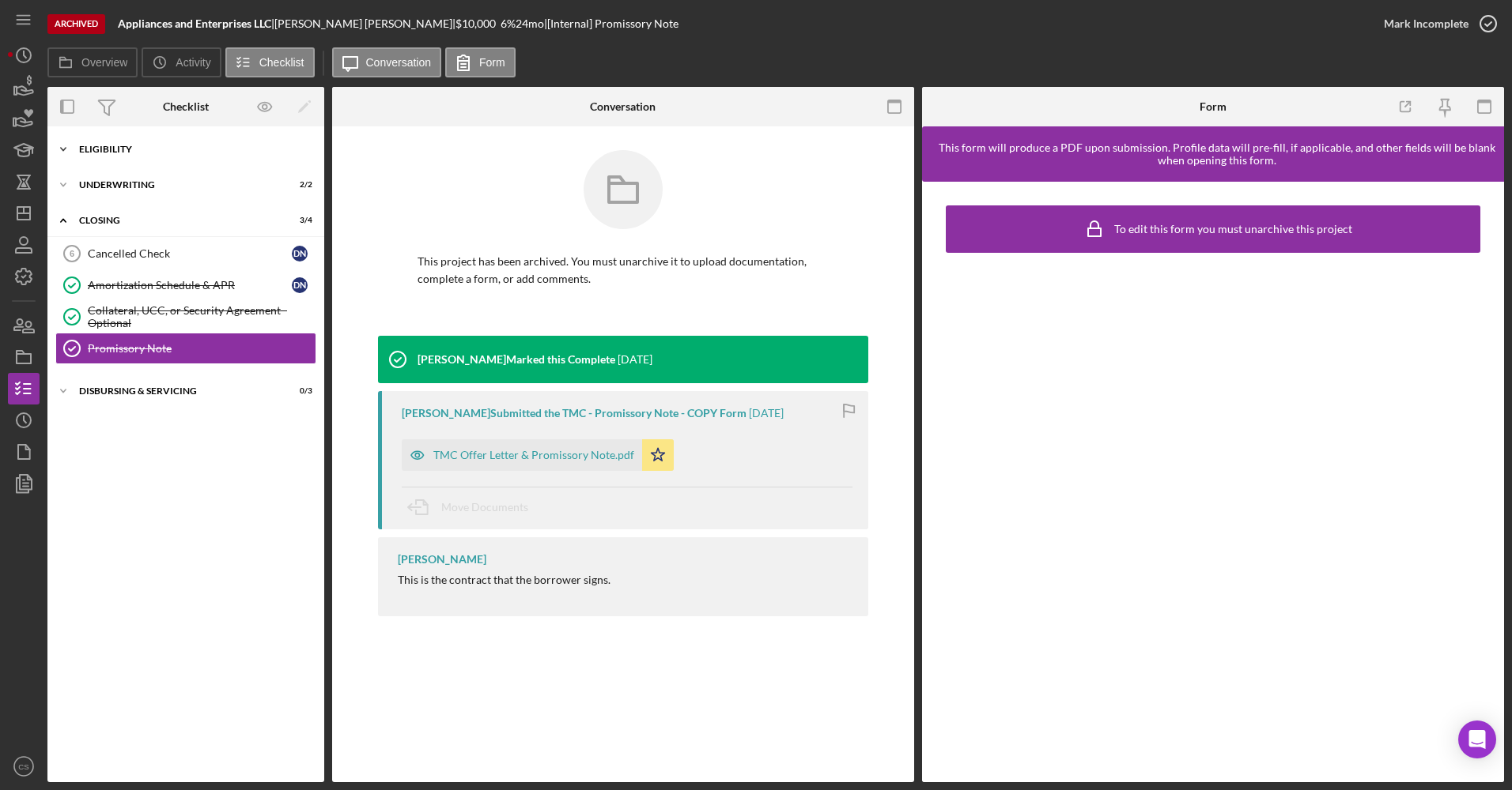
click at [172, 160] on div "Icon/Expander Eligibility 6 / 6" at bounding box center [186, 149] width 277 height 31
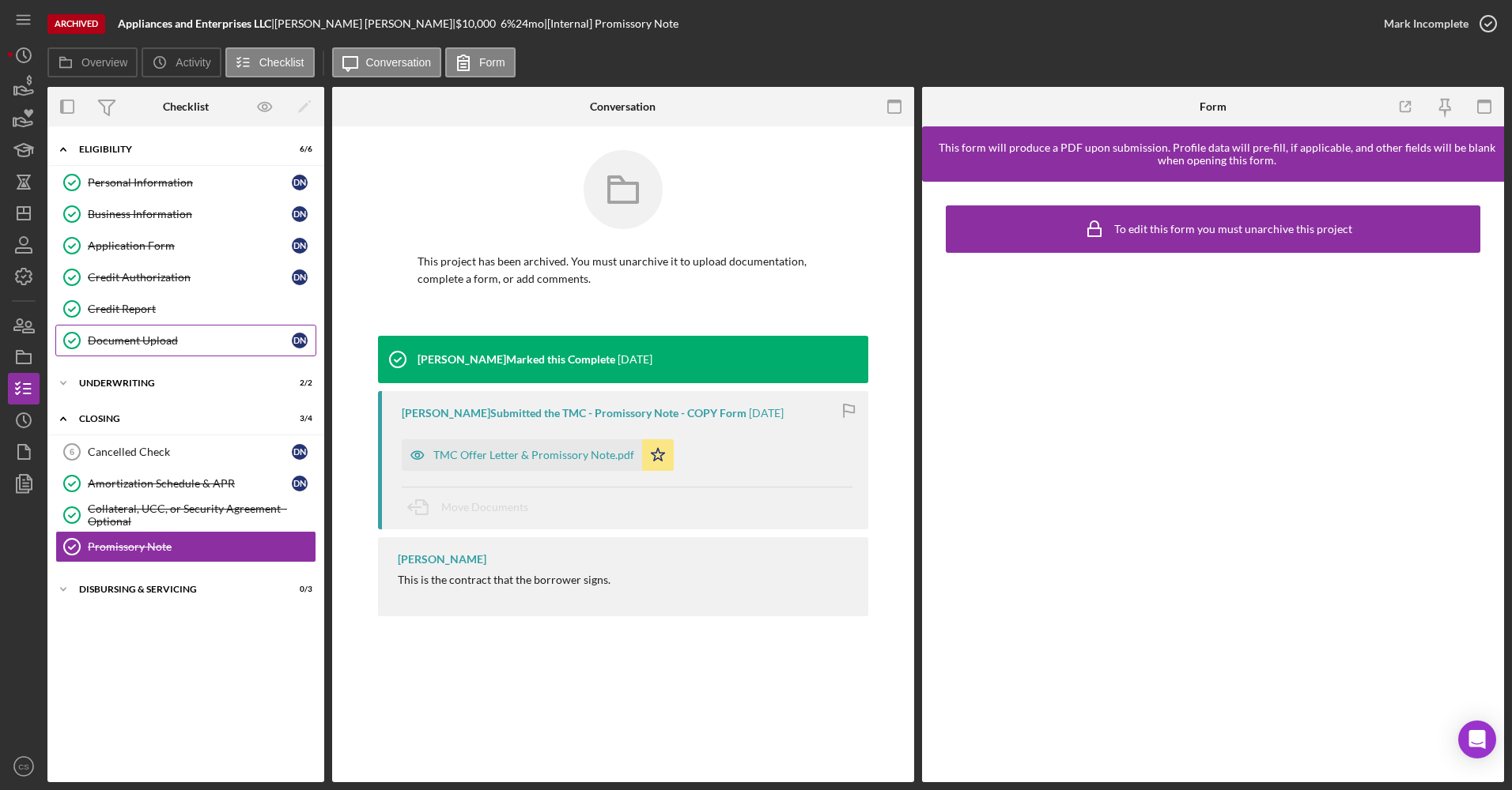
click at [130, 353] on link "Document Upload Document Upload D N" at bounding box center [186, 340] width 261 height 31
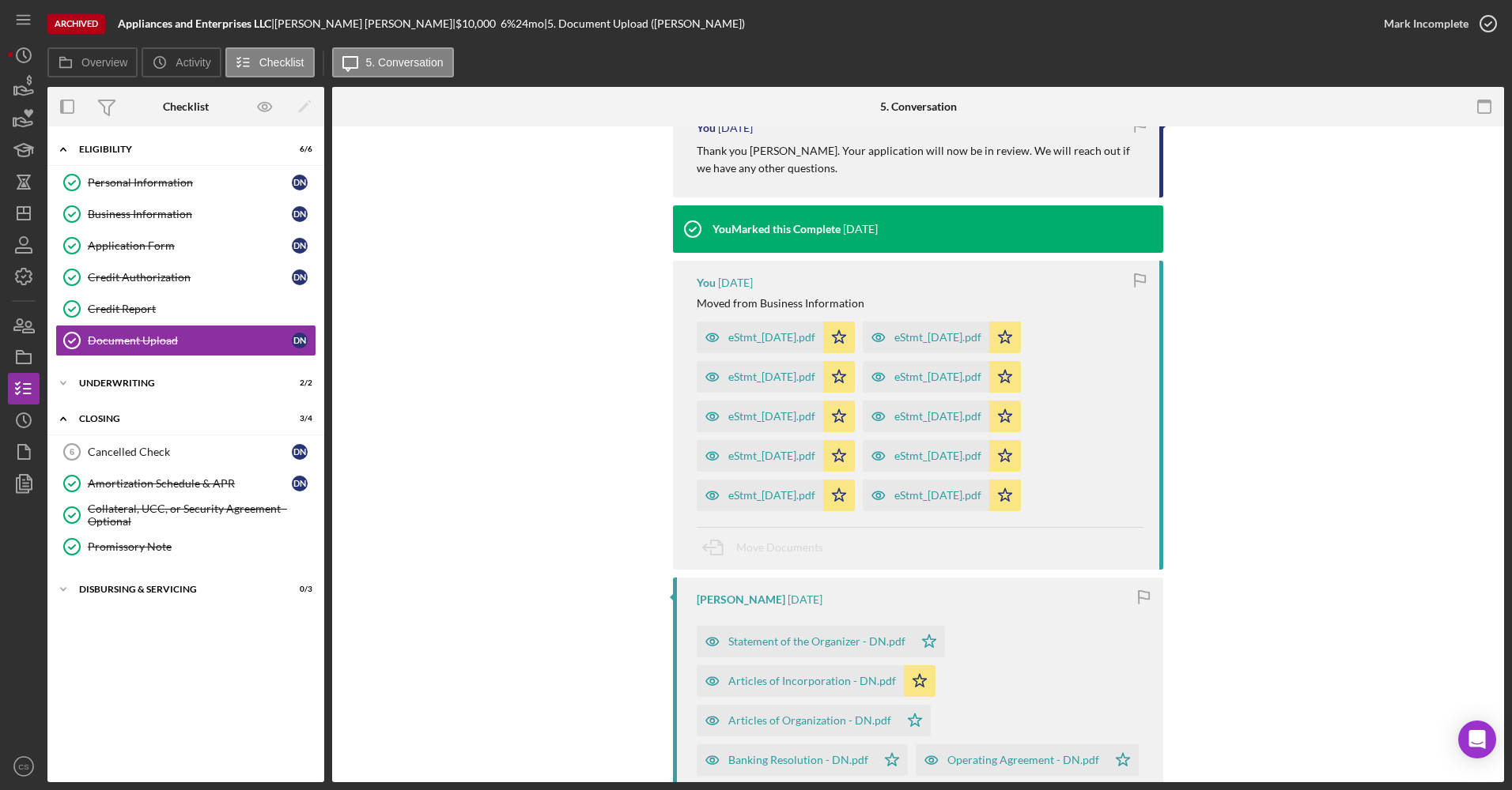
scroll to position [237, 0]
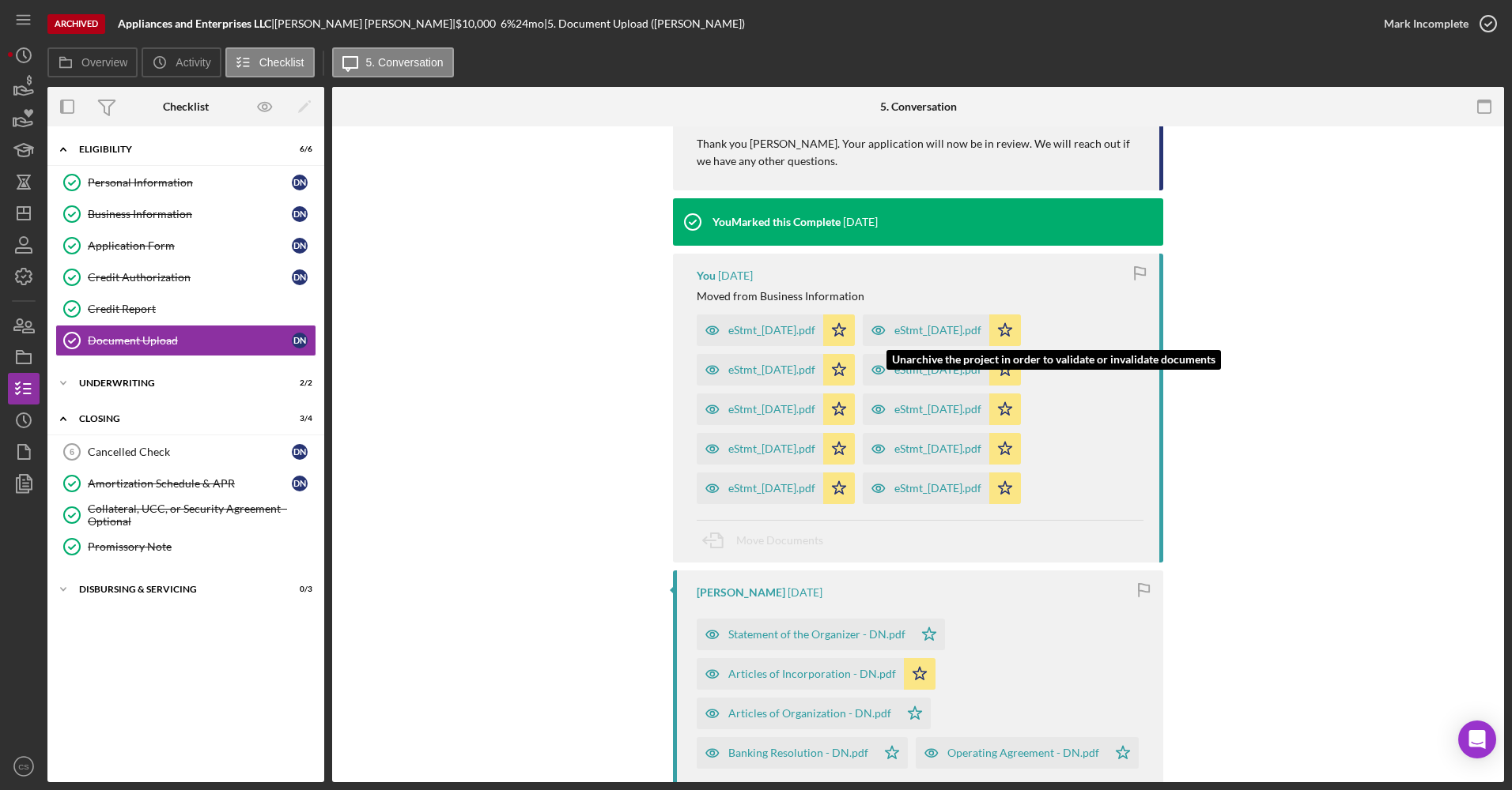
click at [728, 335] on div "eStmt_[DATE].pdf" at bounding box center [937, 330] width 87 height 12
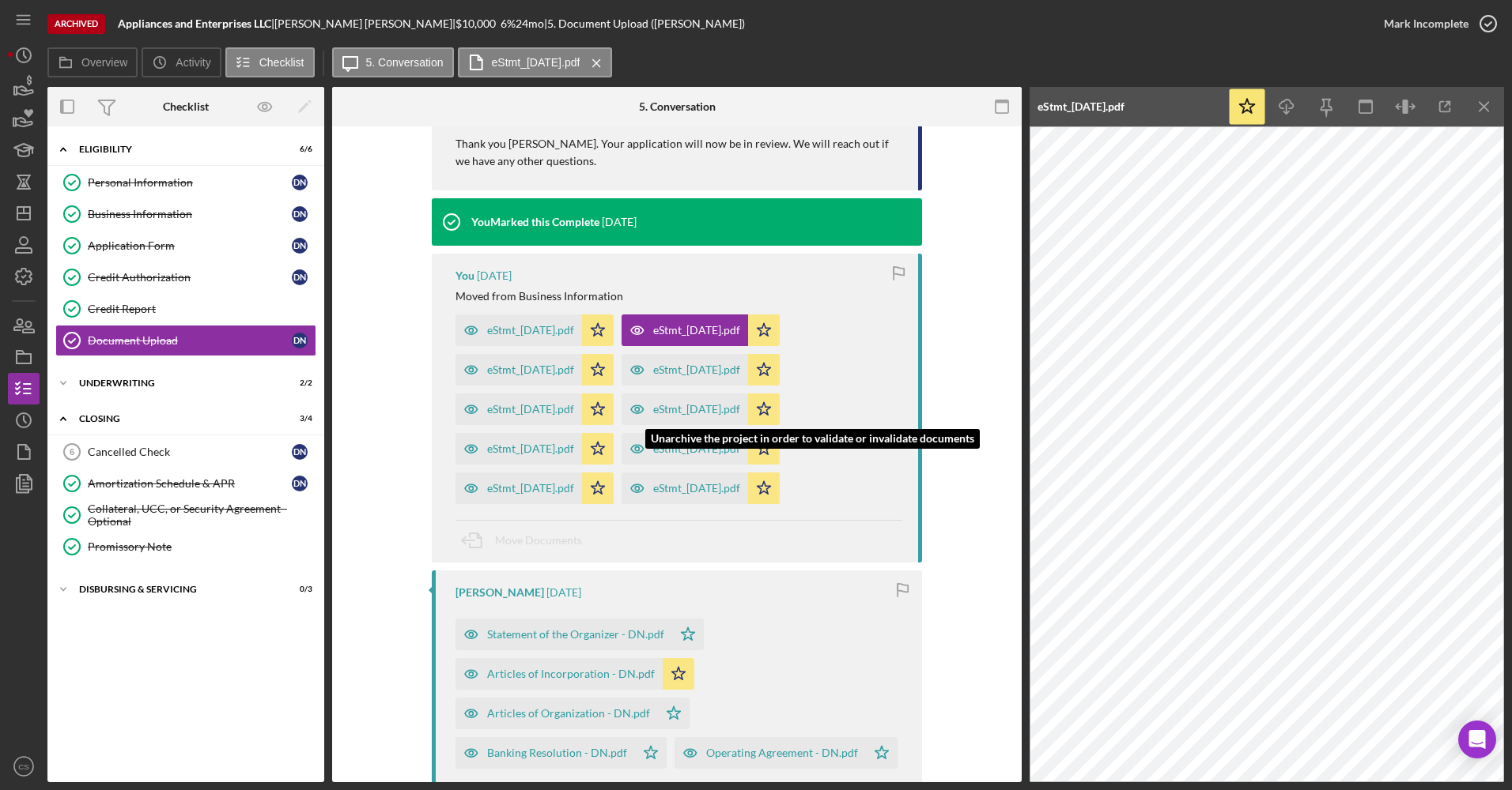
click at [728, 414] on div "eStmt_[DATE].pdf" at bounding box center [696, 410] width 87 height 12
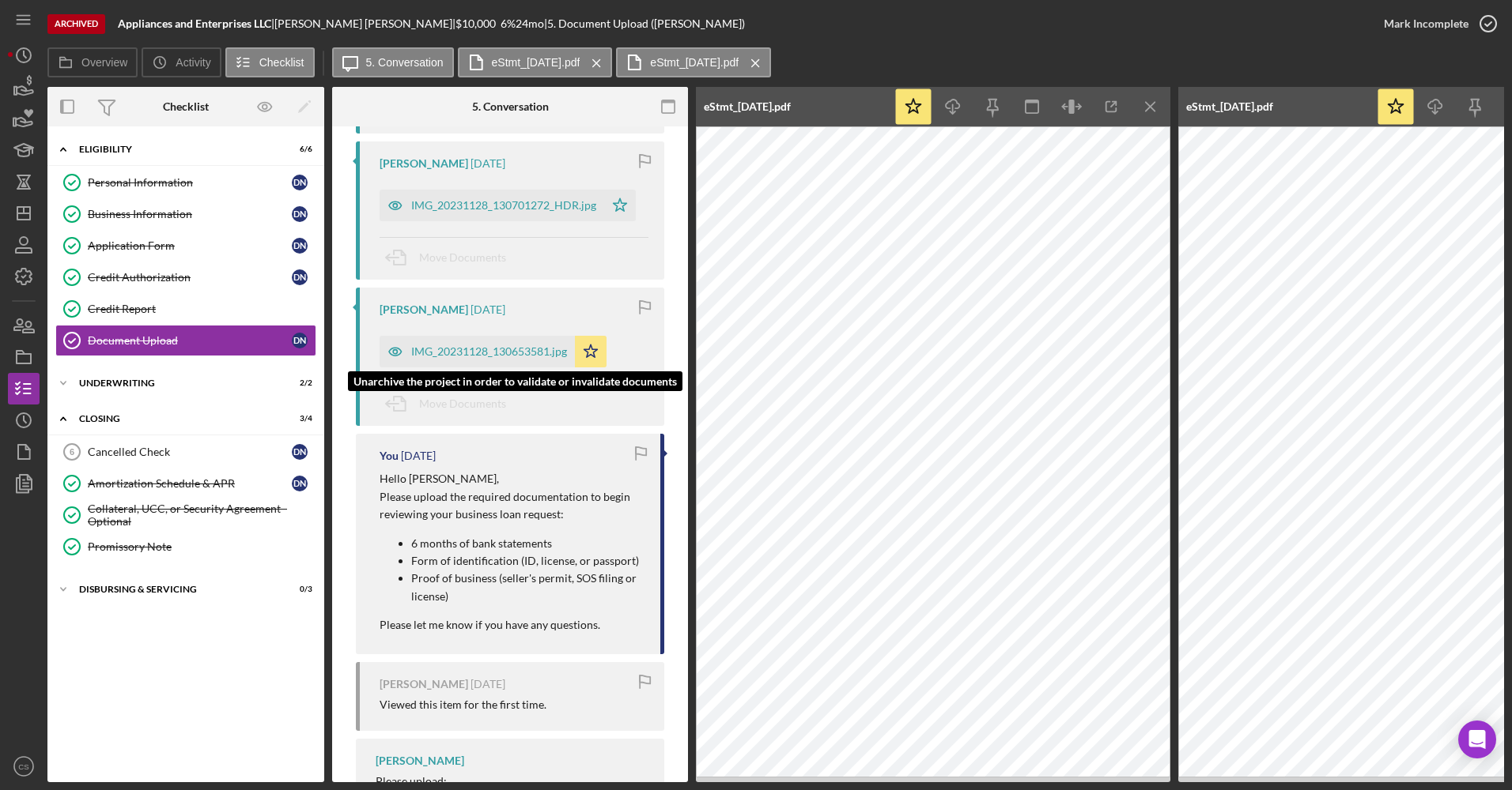
scroll to position [967, 0]
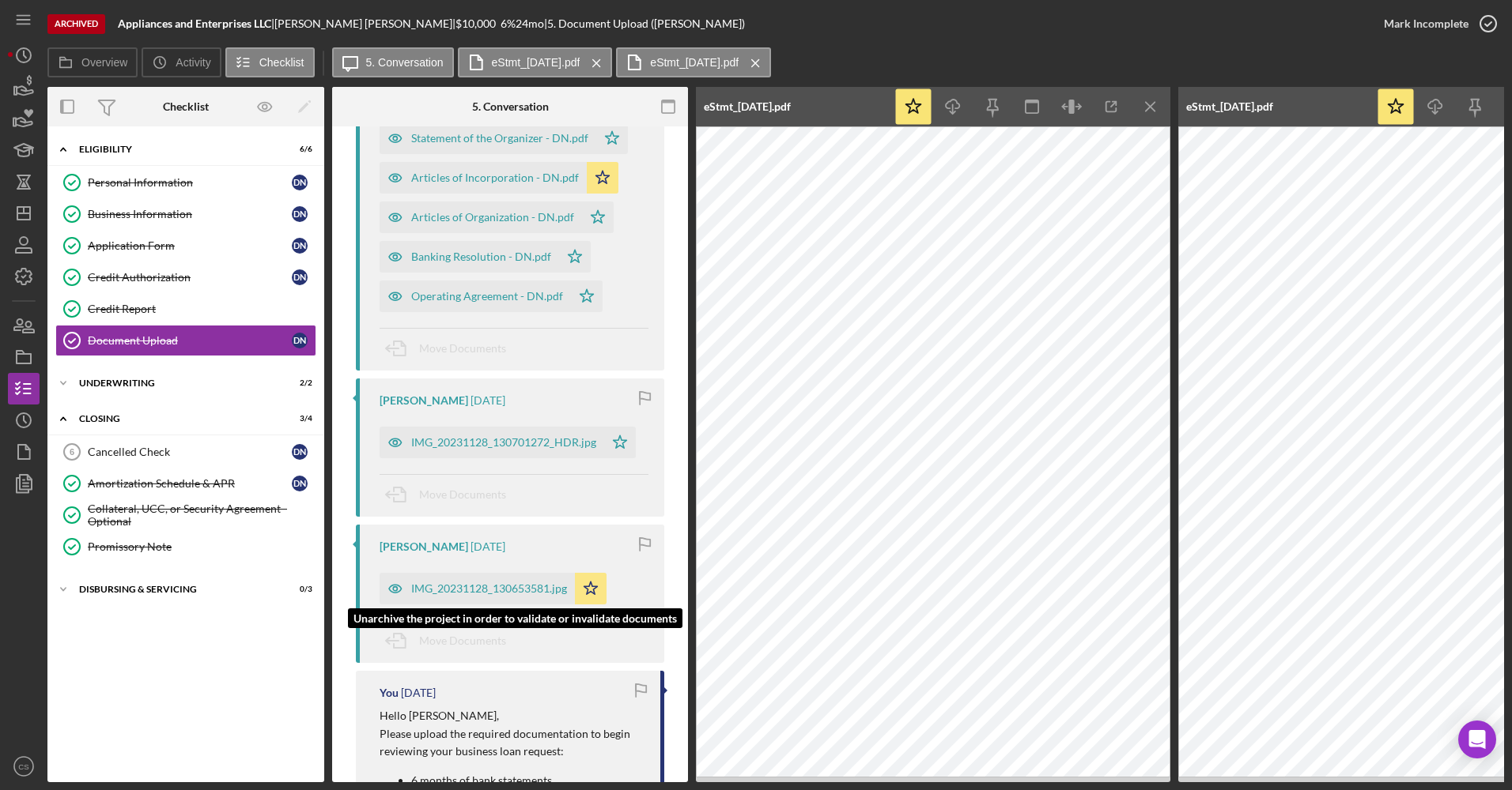
click at [452, 587] on div "IMG_20231128_130653581.jpg" at bounding box center [489, 589] width 155 height 12
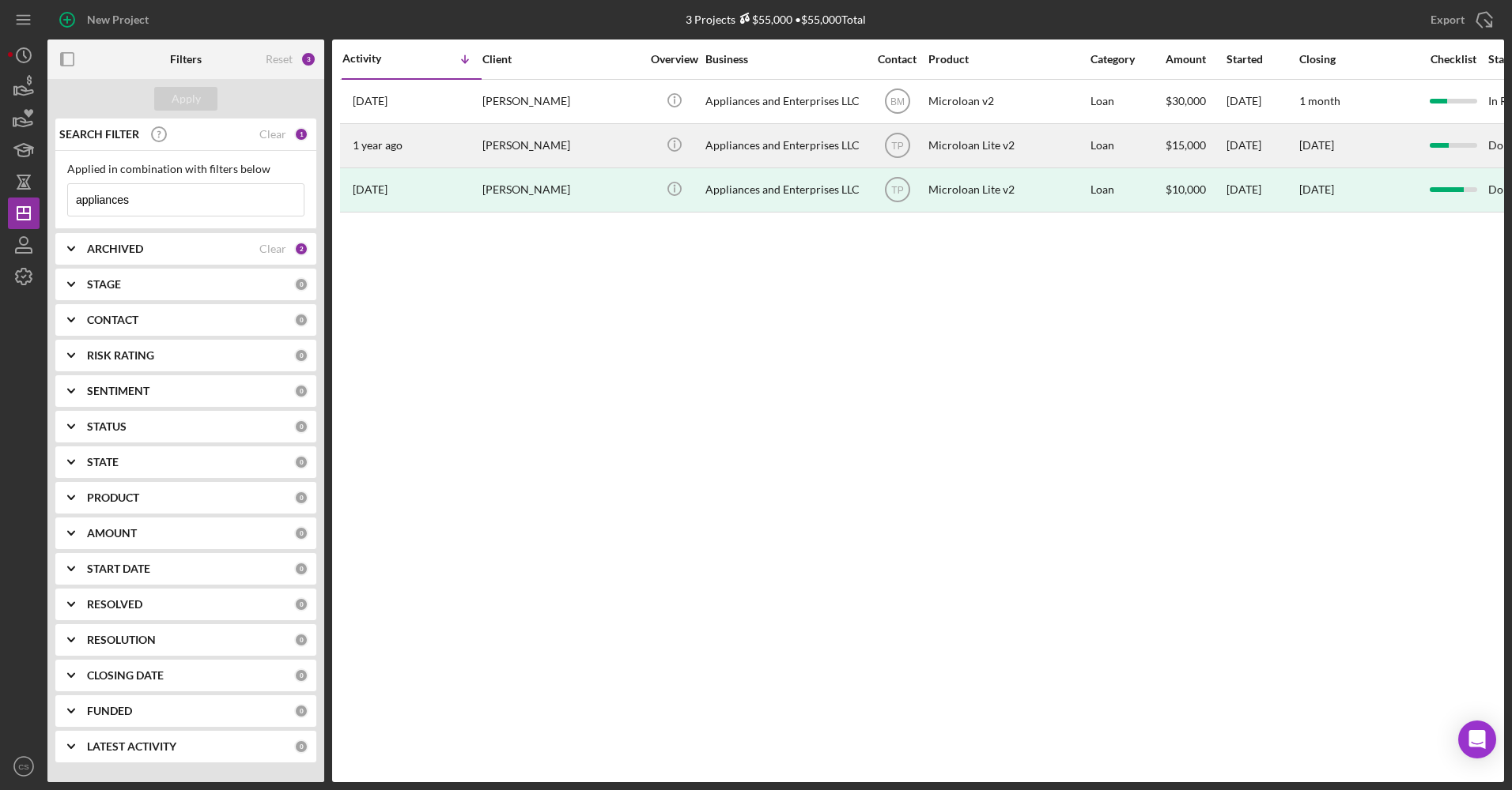
click at [589, 143] on div "[PERSON_NAME]" at bounding box center [561, 146] width 158 height 42
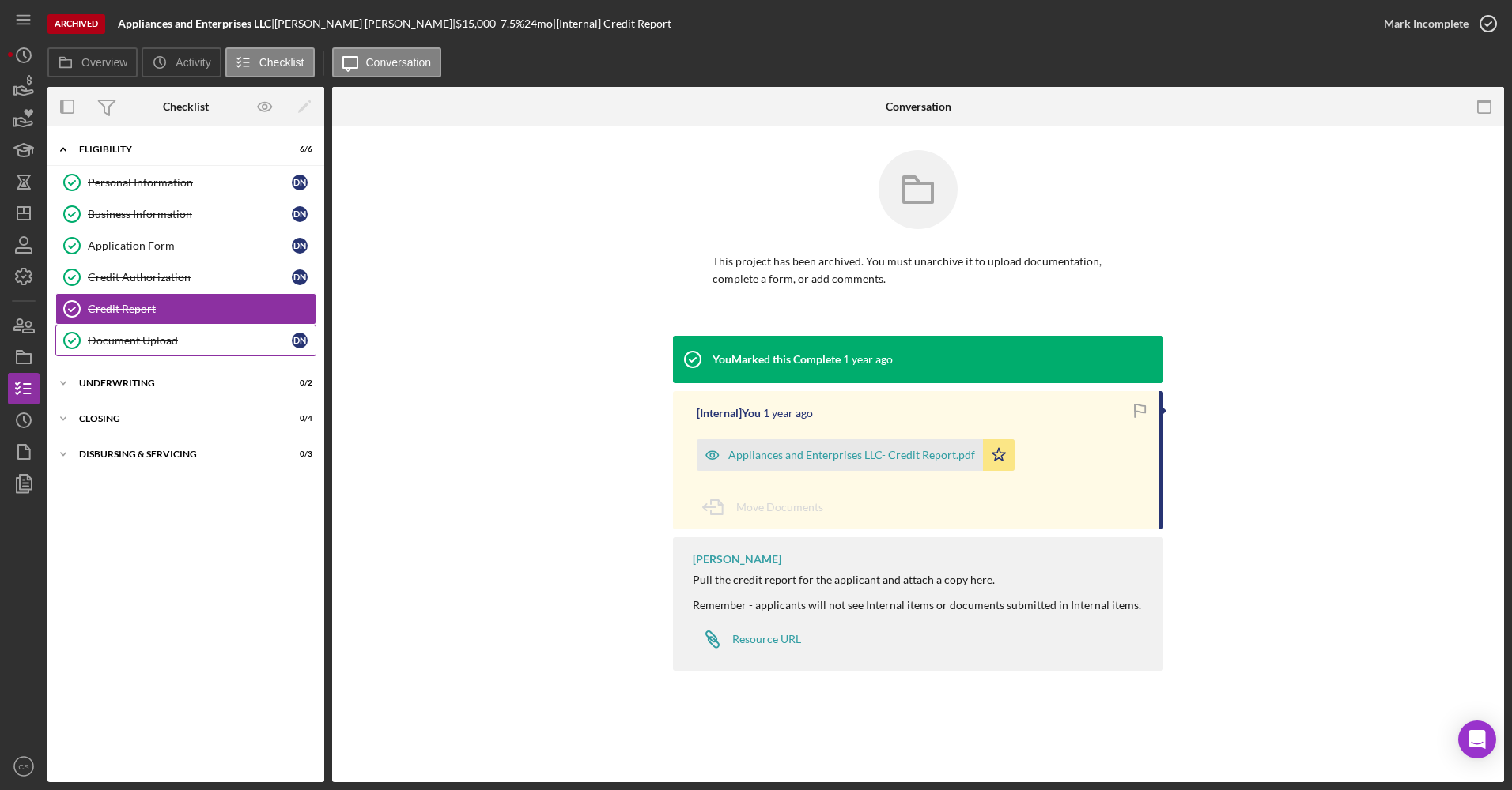
click at [129, 353] on link "Document Upload Document Upload D N" at bounding box center [186, 340] width 261 height 31
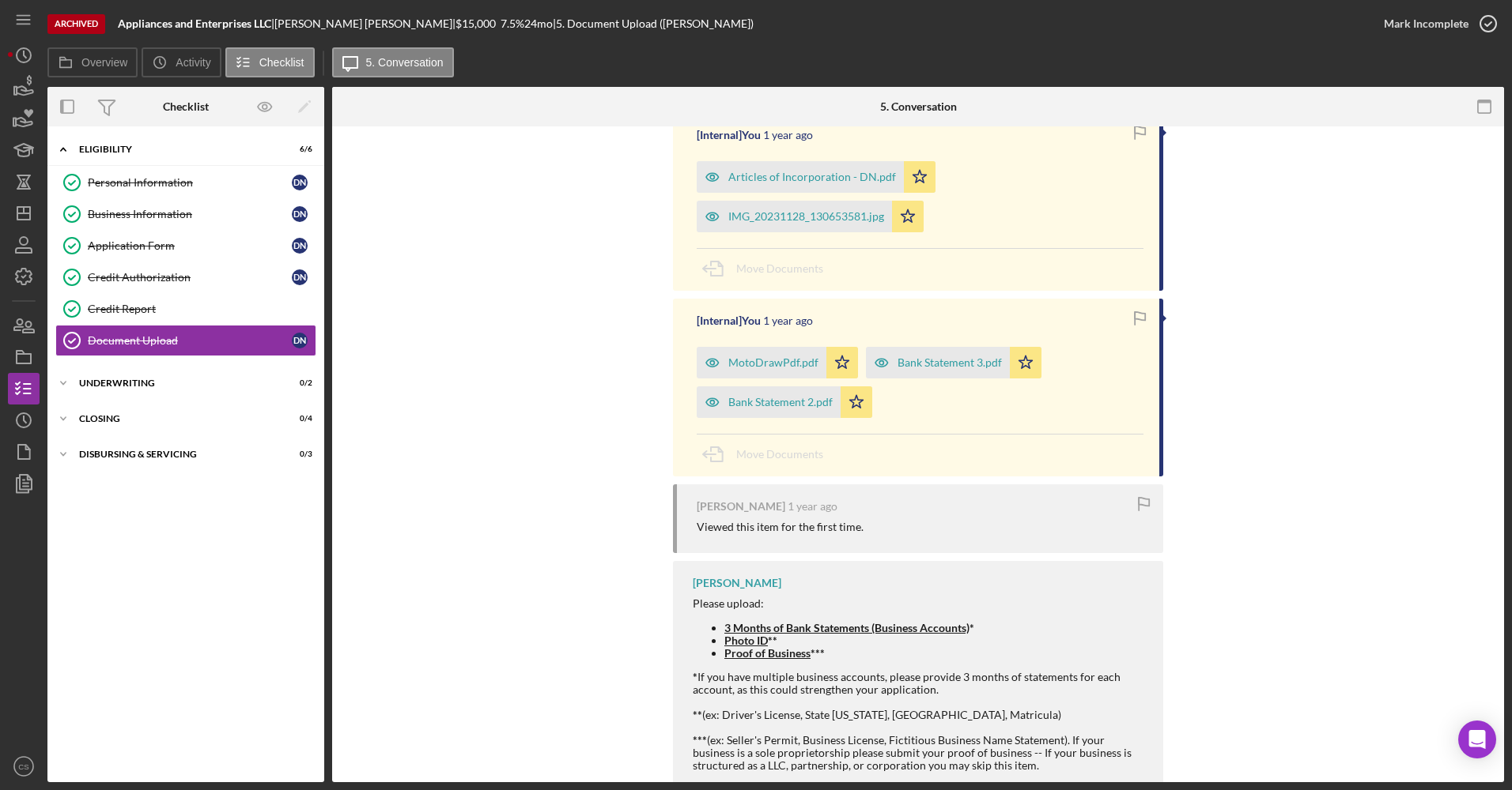
scroll to position [241, 0]
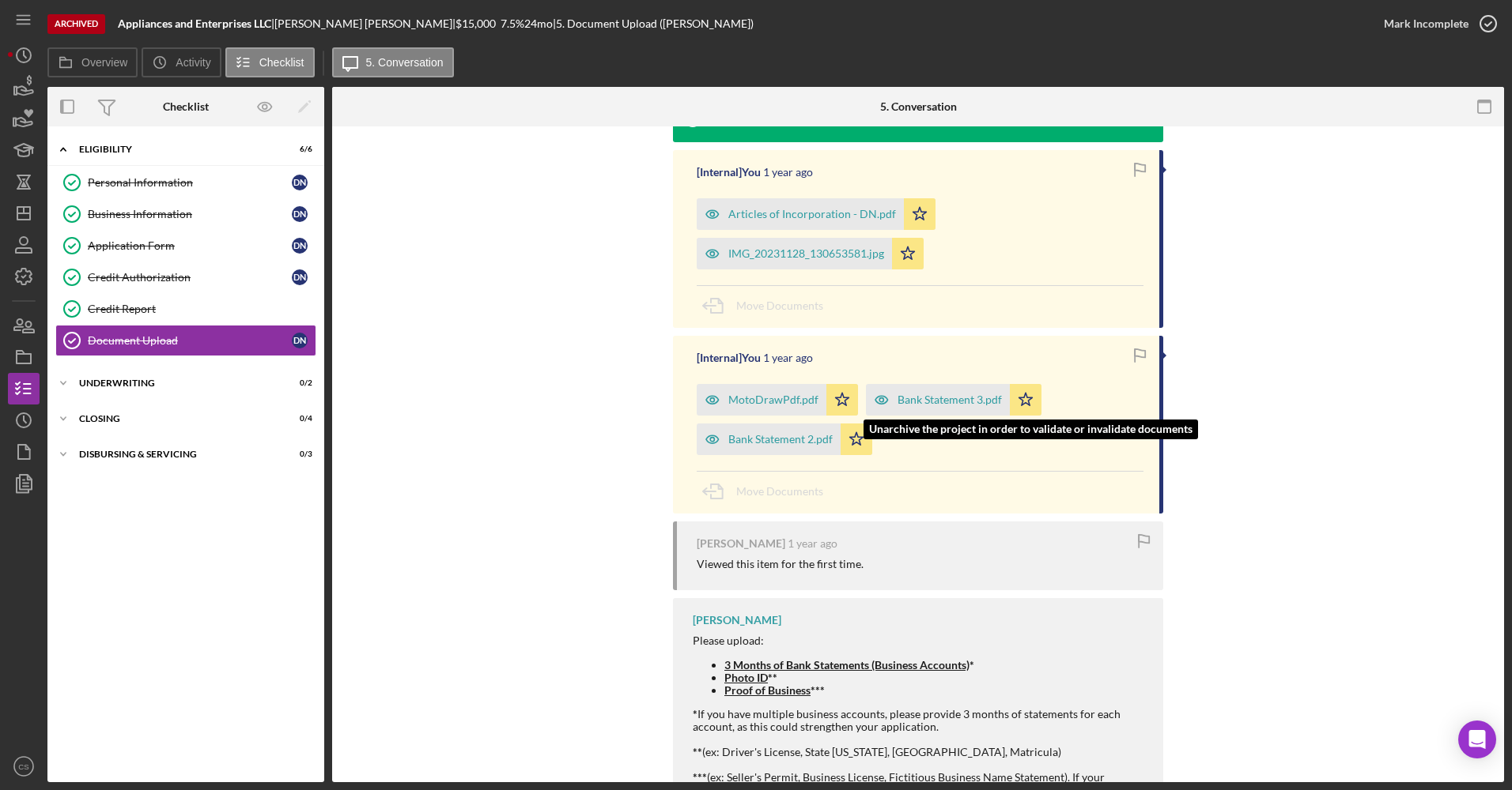
click at [728, 395] on div "Bank Statement 3.pdf" at bounding box center [949, 400] width 104 height 12
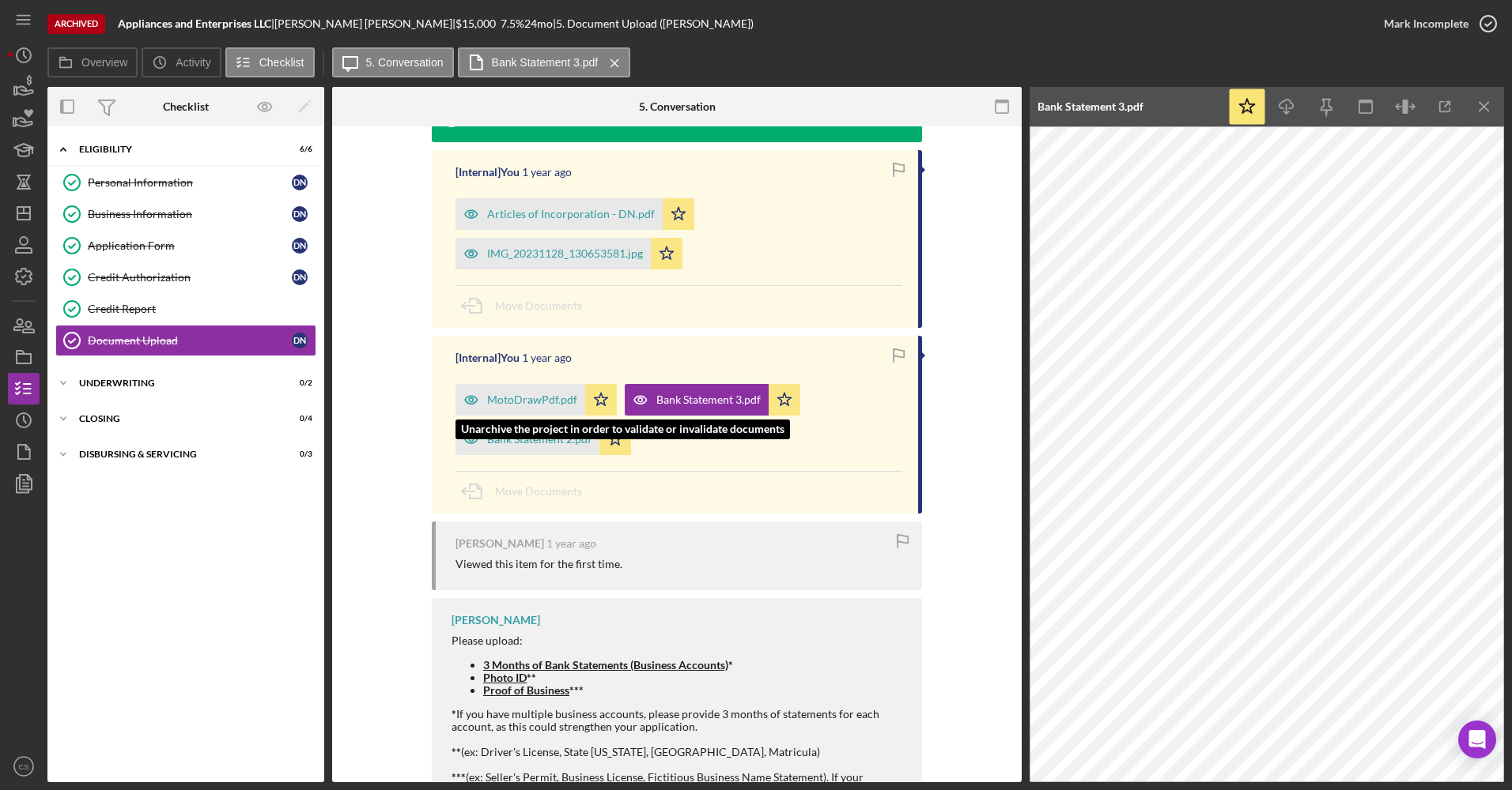
click at [531, 395] on div "MotoDrawPdf.pdf" at bounding box center [531, 400] width 90 height 12
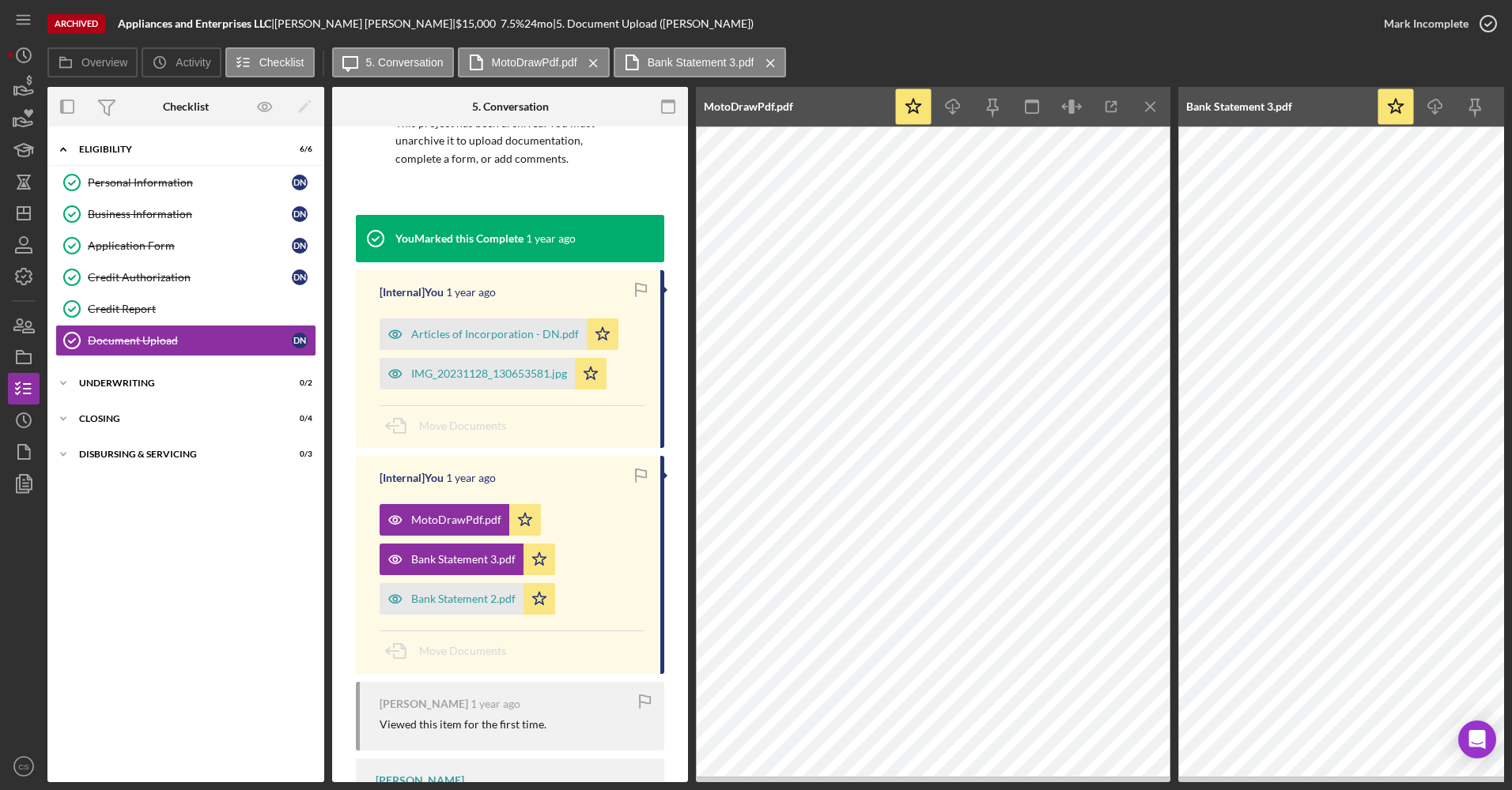
scroll to position [0, 0]
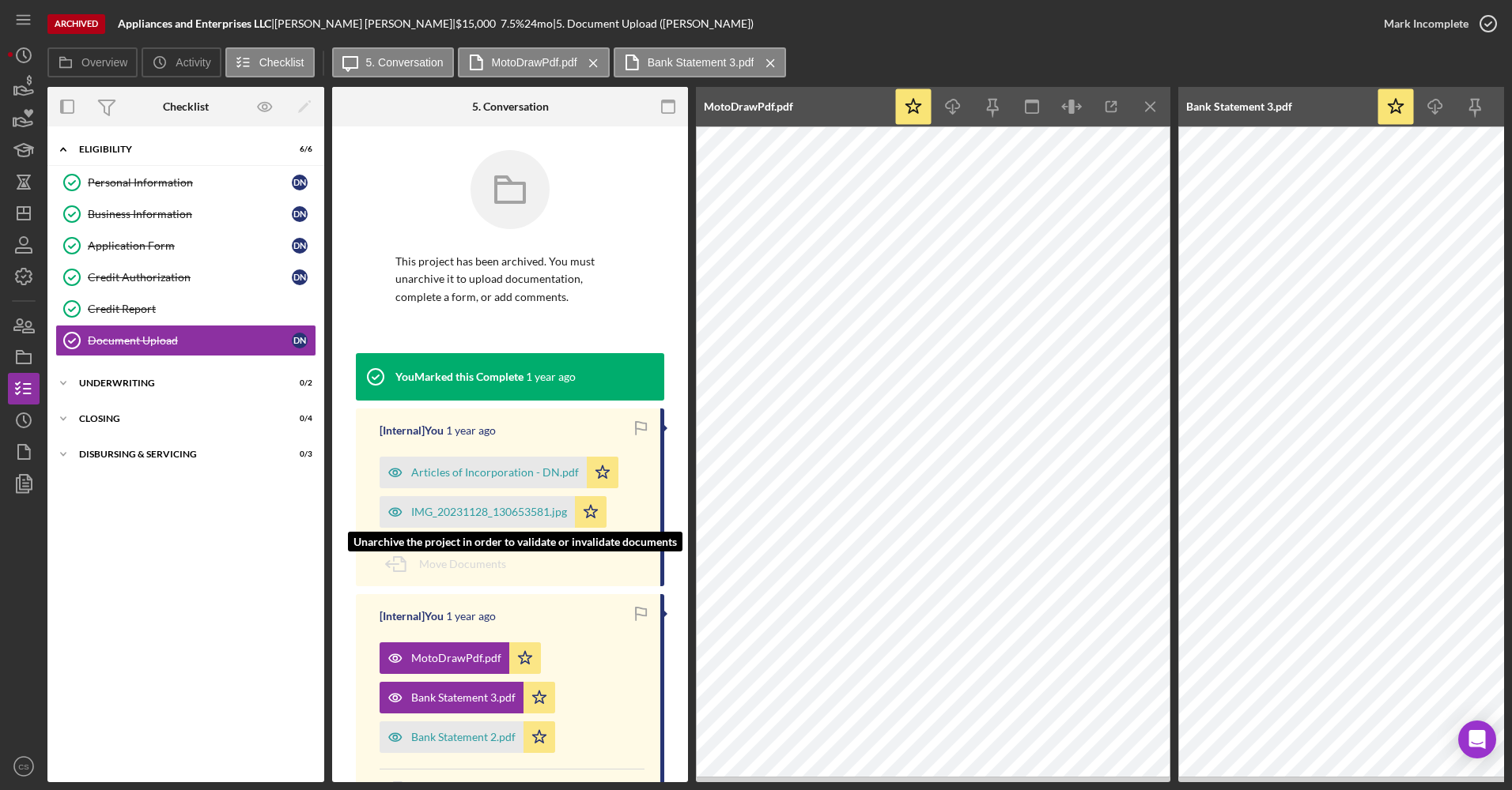
click at [496, 500] on div "IMG_20231128_130653581.jpg" at bounding box center [477, 511] width 196 height 31
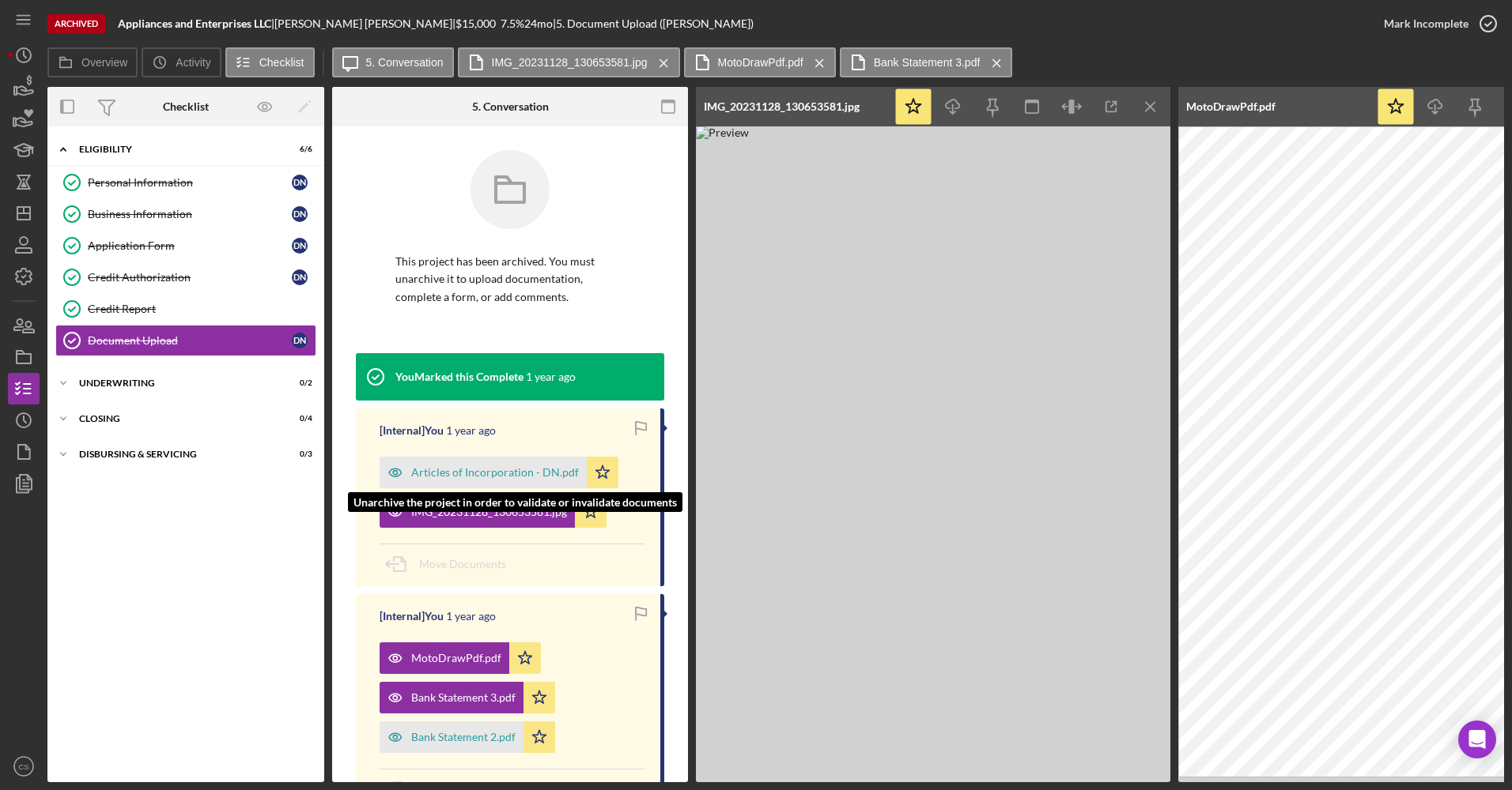
click at [453, 468] on div "Articles of Incorporation - DN.pdf" at bounding box center [495, 472] width 168 height 12
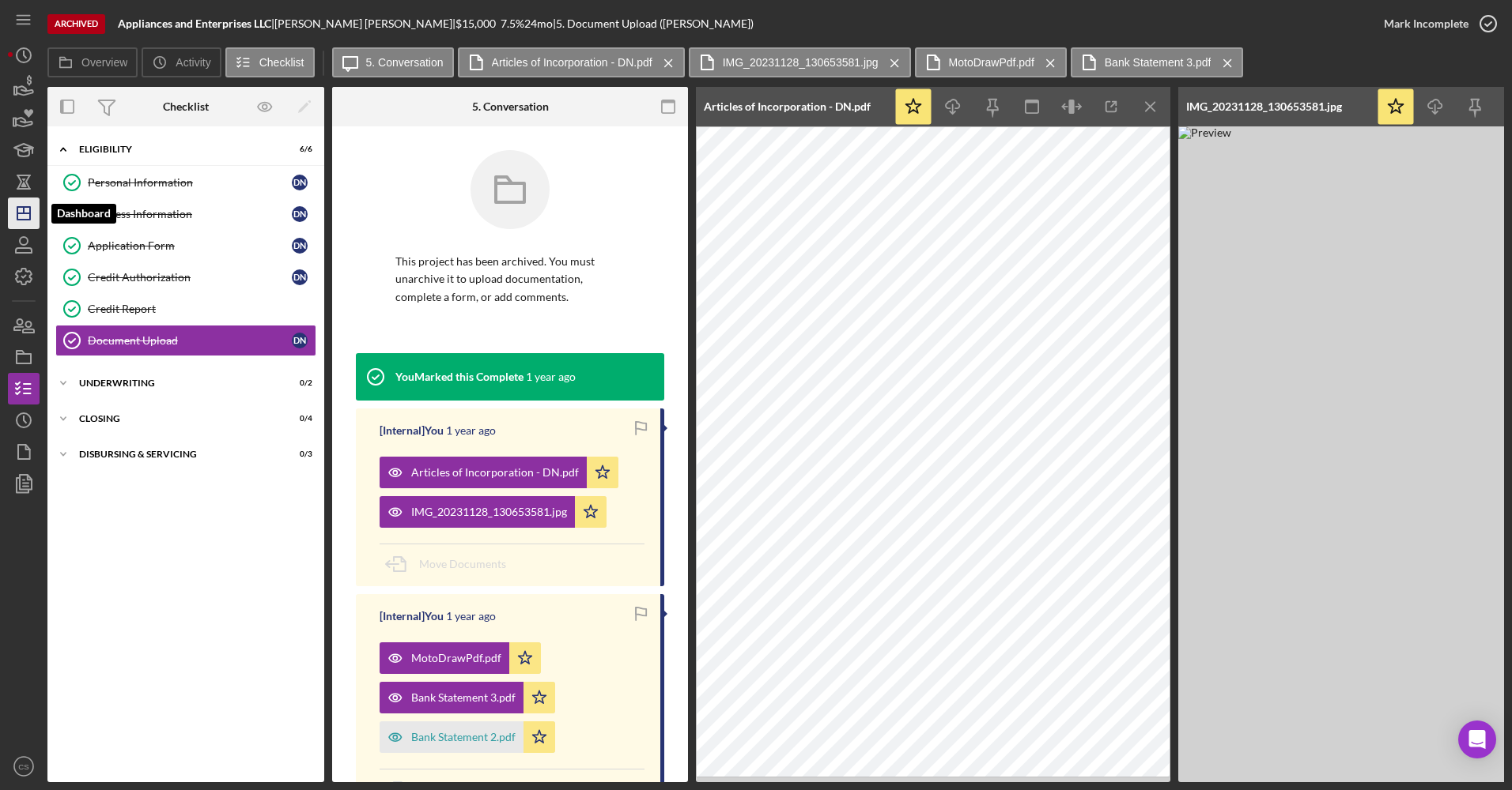
click at [30, 216] on polygon "button" at bounding box center [23, 213] width 13 height 12
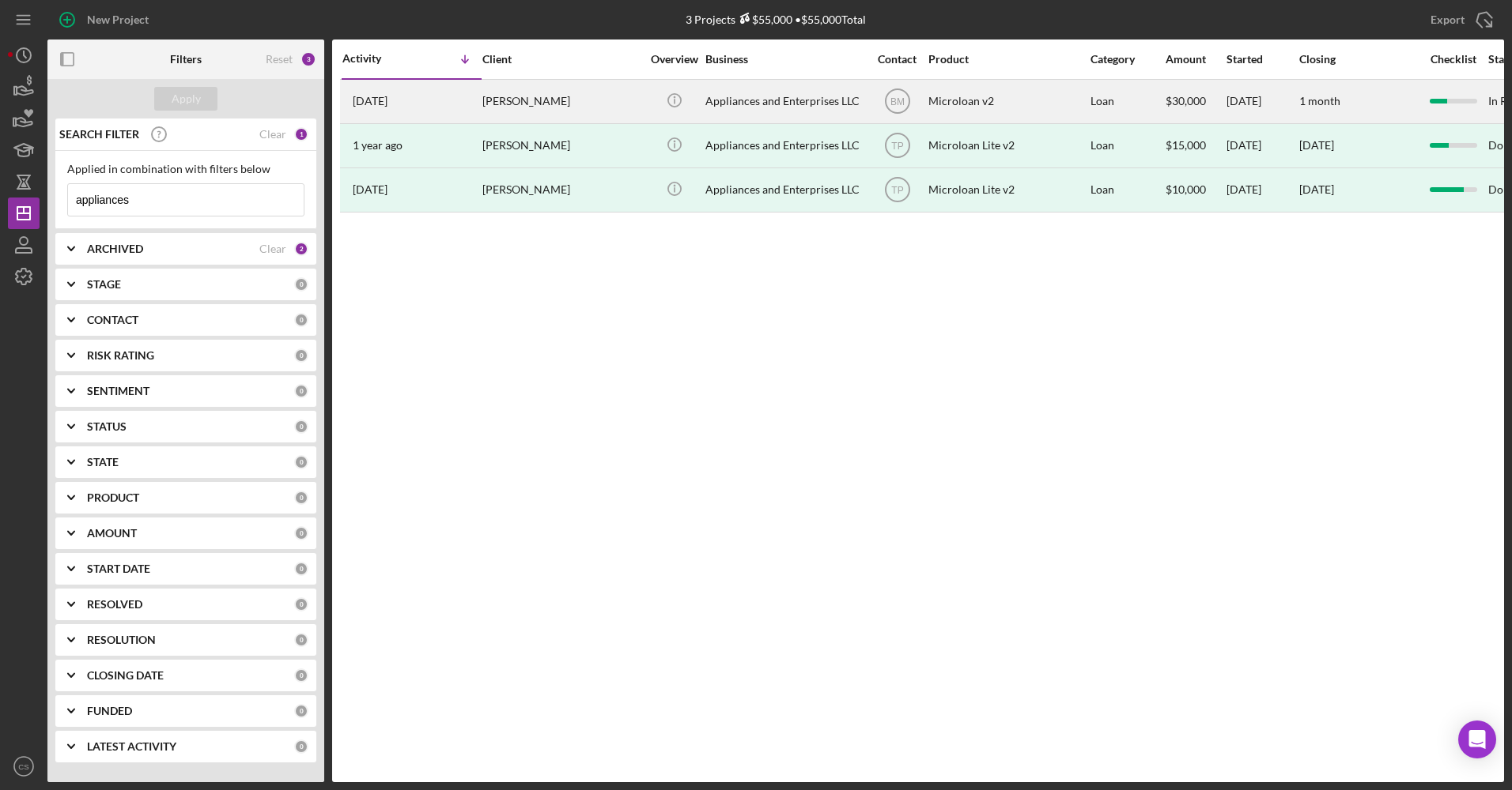
click at [571, 104] on div "[PERSON_NAME]" at bounding box center [561, 101] width 158 height 42
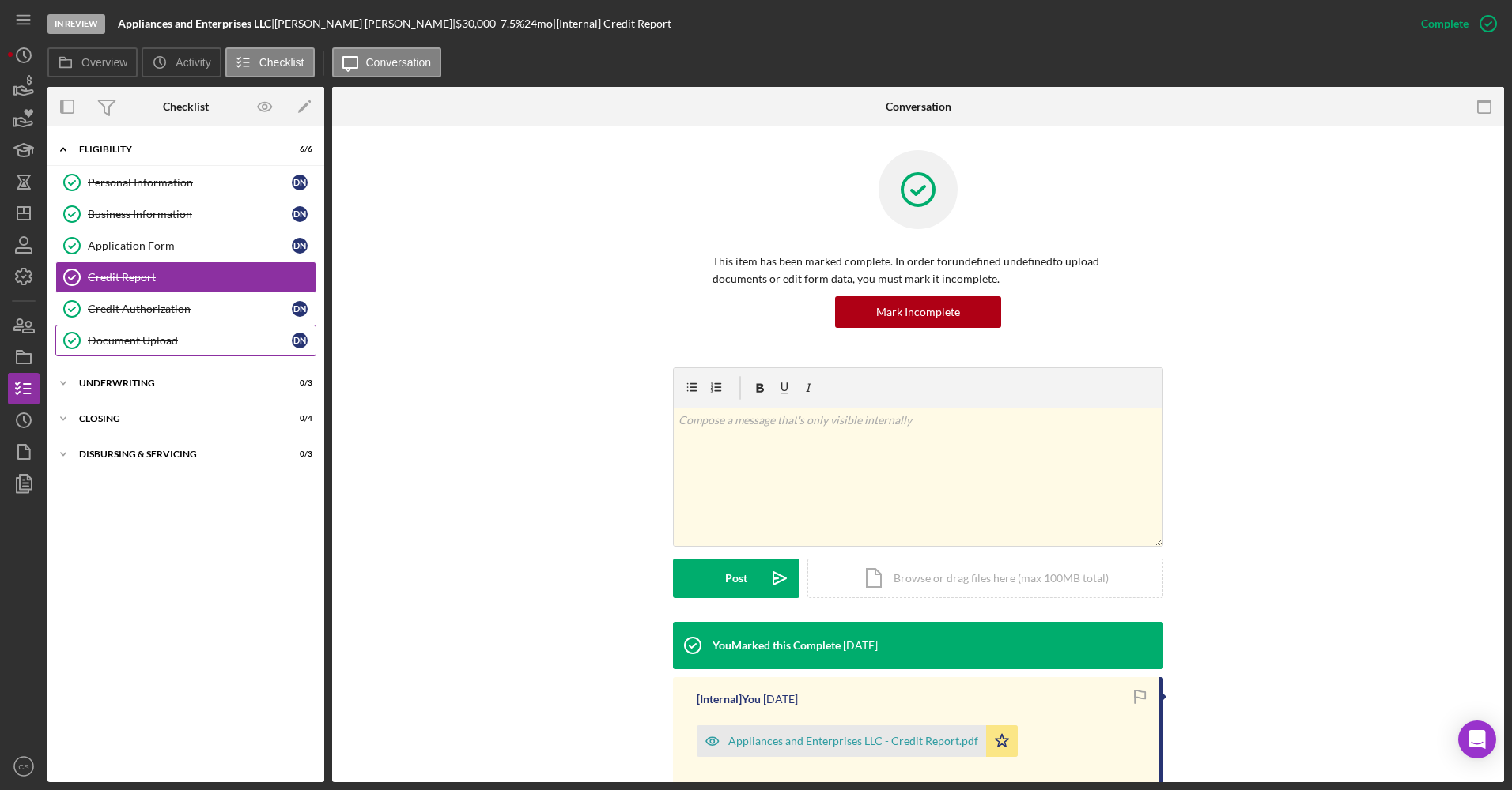
click at [163, 343] on div "Document Upload" at bounding box center [189, 341] width 204 height 12
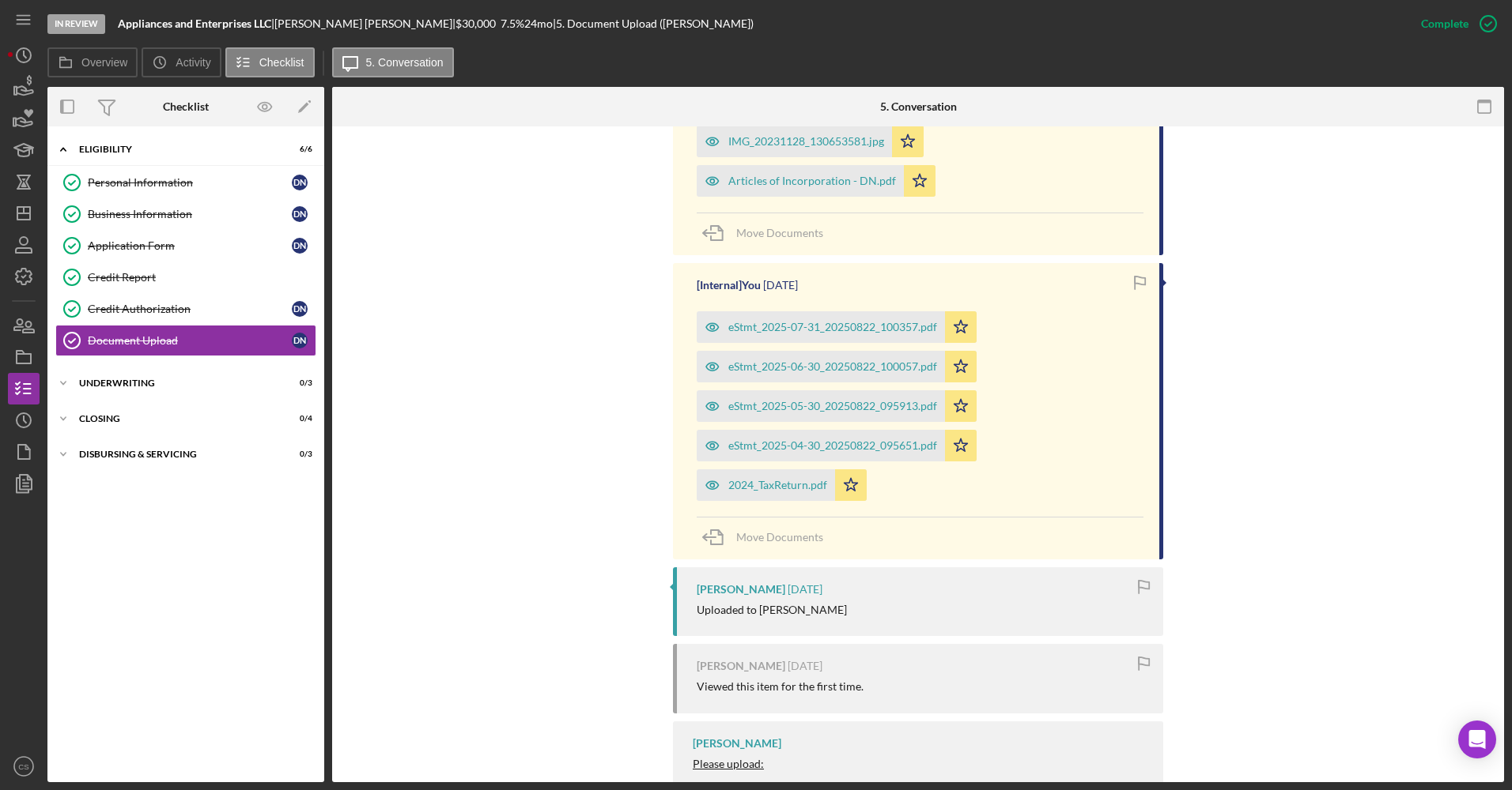
scroll to position [632, 0]
click at [728, 479] on div "2024_TaxReturn.pdf" at bounding box center [777, 485] width 99 height 12
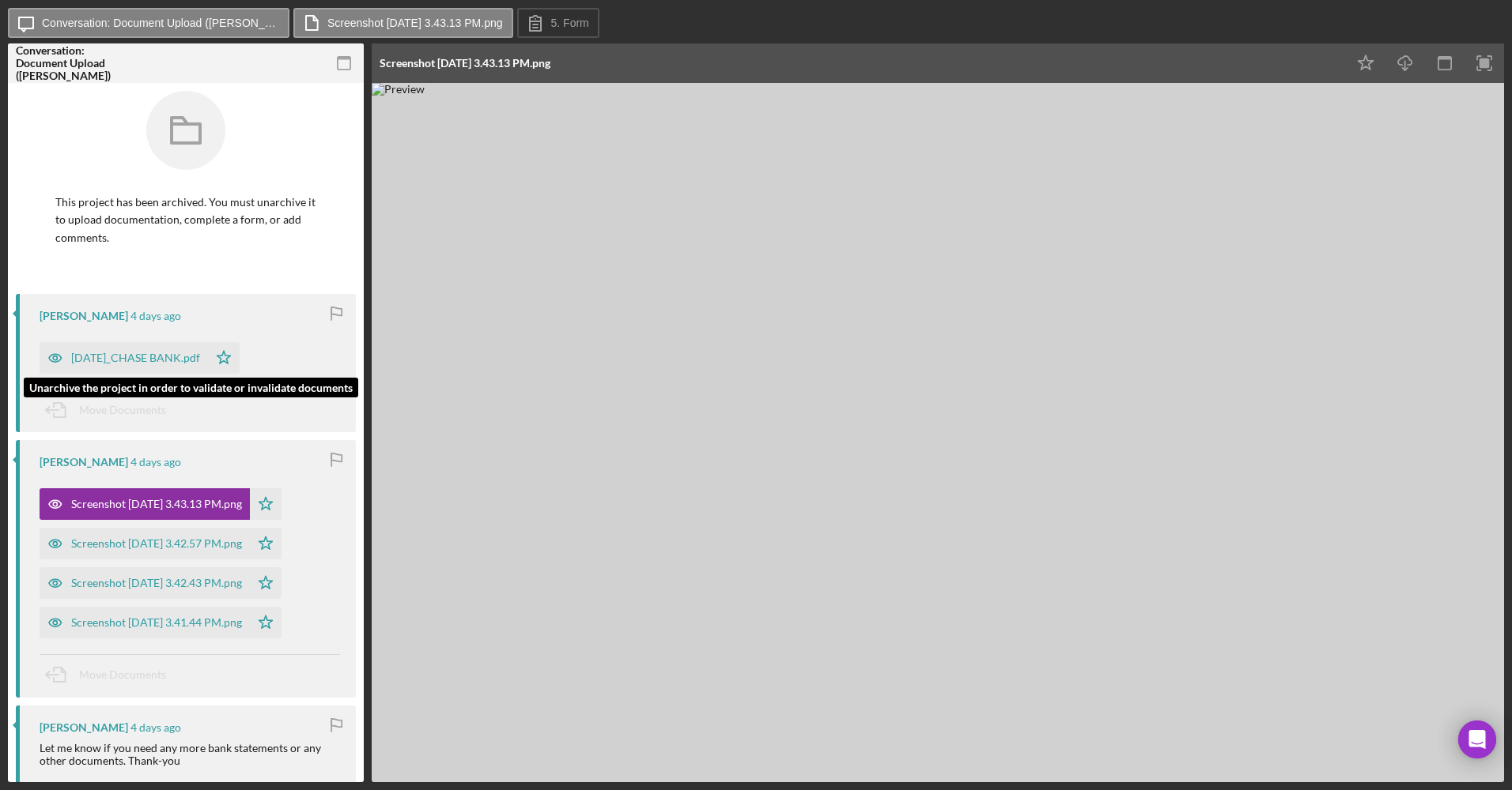
click at [163, 353] on div "[DATE]_CHASE BANK.pdf" at bounding box center [136, 358] width 129 height 12
